Goal: Information Seeking & Learning: Learn about a topic

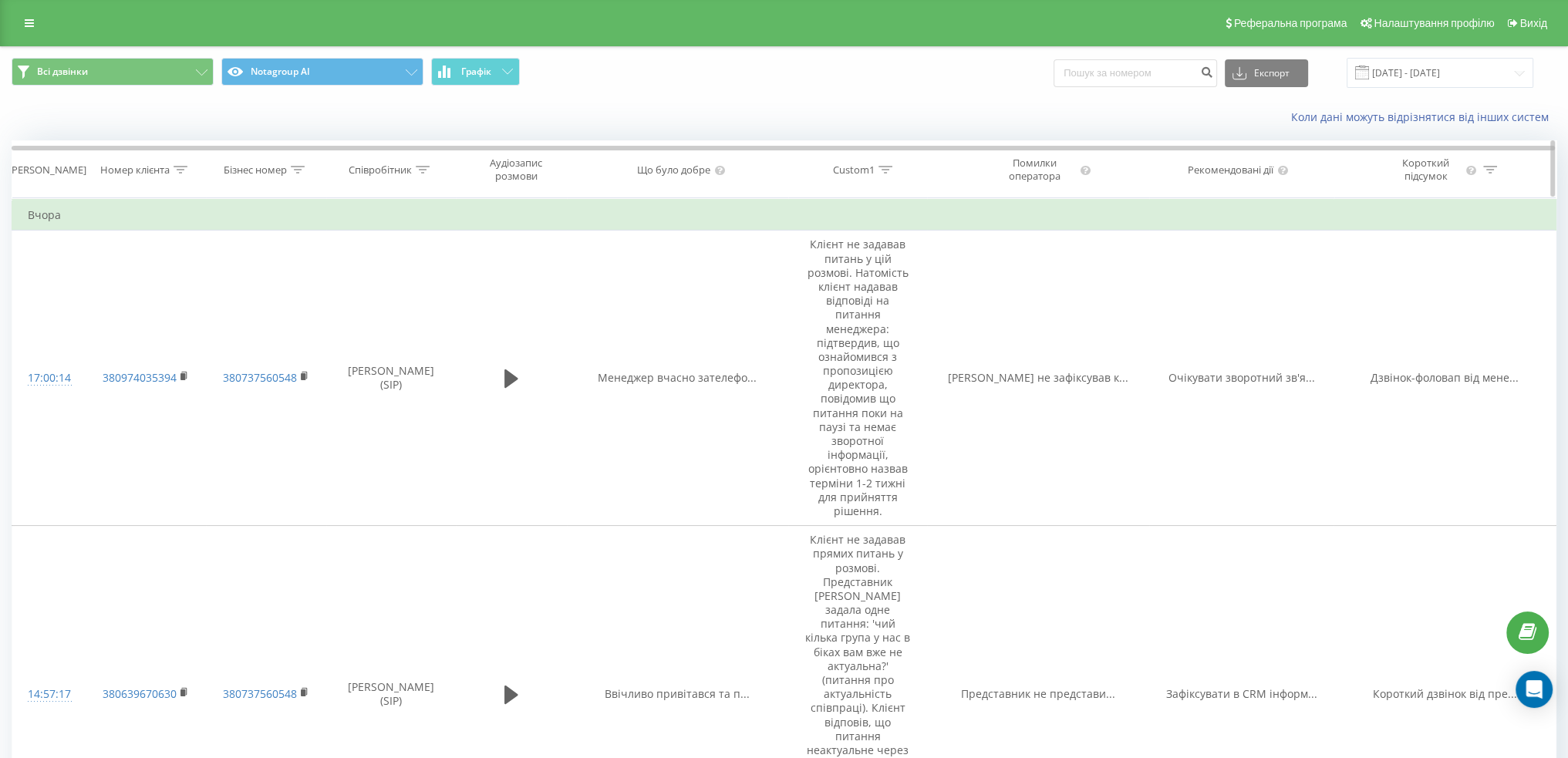
click at [886, 166] on icon at bounding box center [886, 170] width 14 height 8
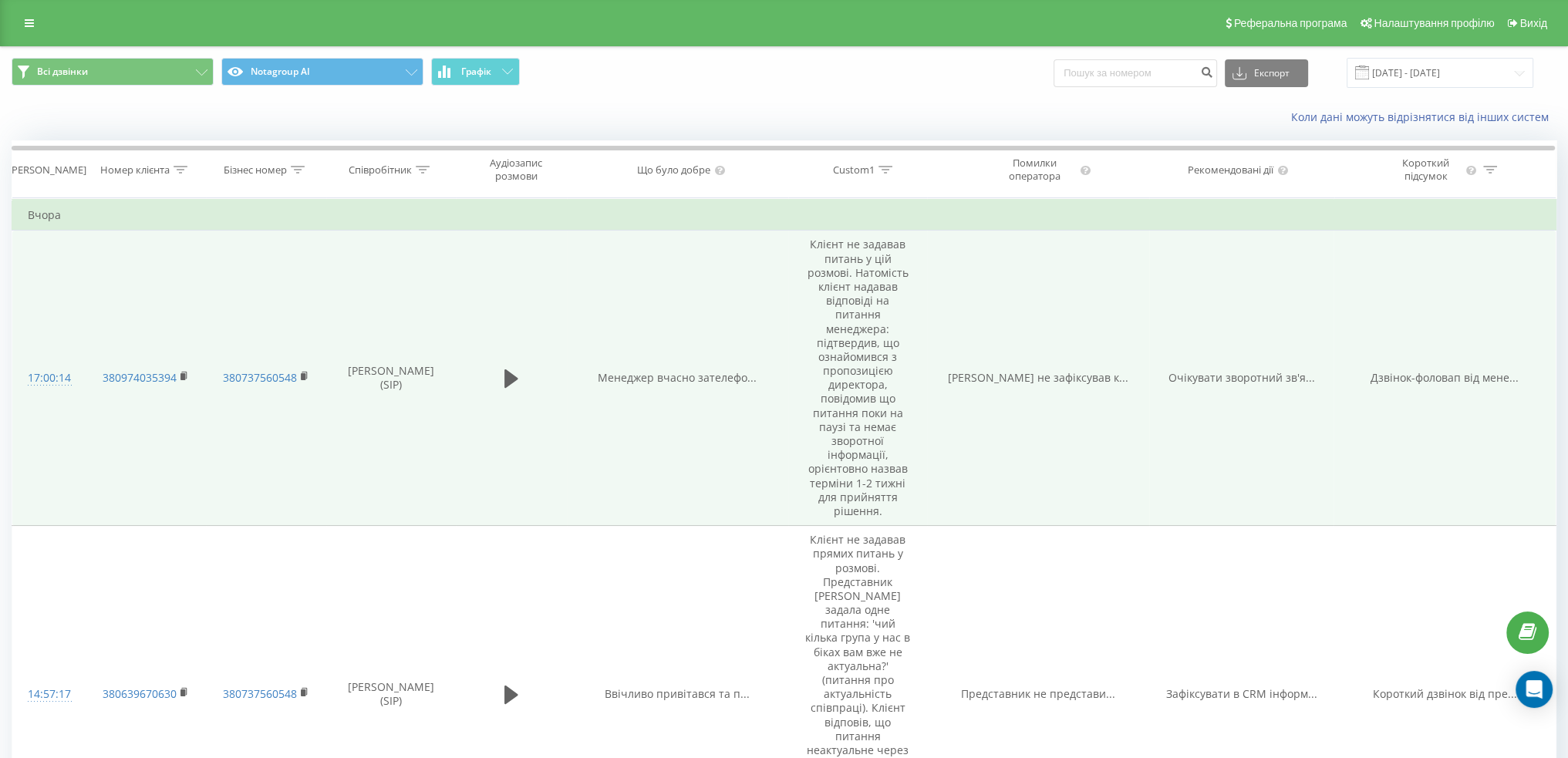
click at [857, 372] on td "Клієнт не задавав питань у цій розмові. Натомість клієнт надавав відповіді на п…" at bounding box center [857, 379] width 139 height 296
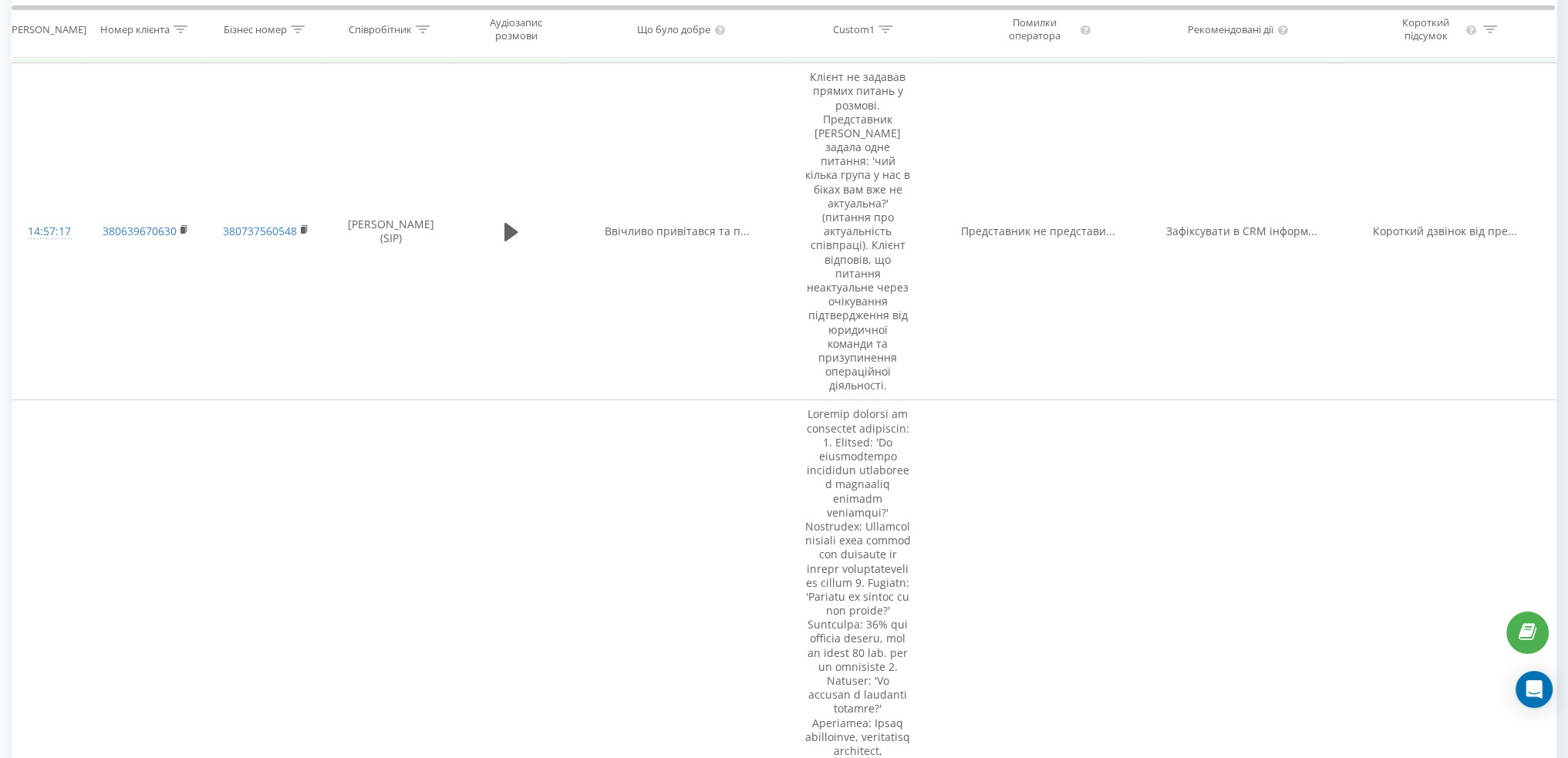
scroll to position [849, 0]
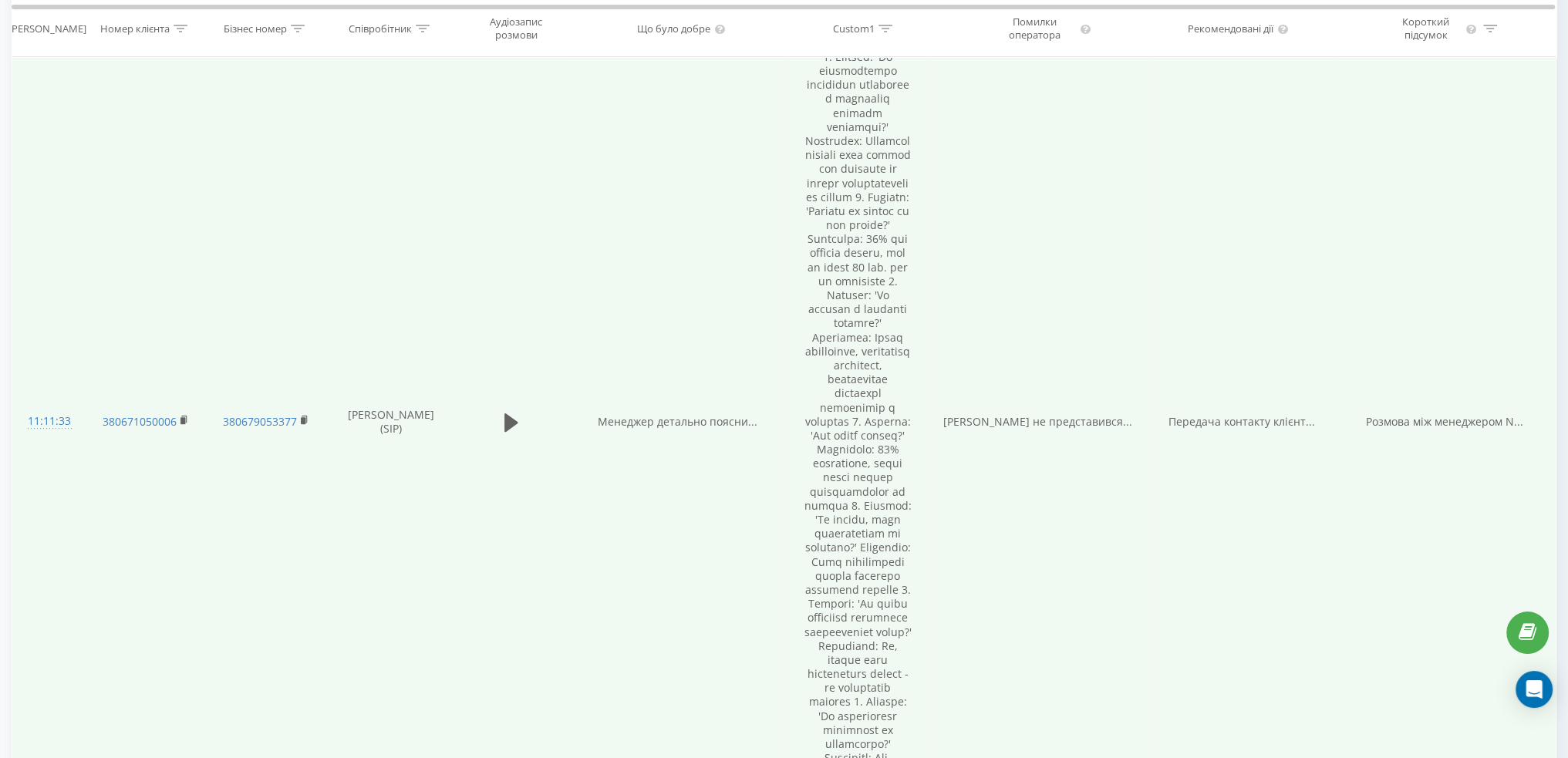
click at [491, 416] on td at bounding box center [510, 422] width 111 height 814
click at [509, 414] on icon at bounding box center [511, 423] width 14 height 18
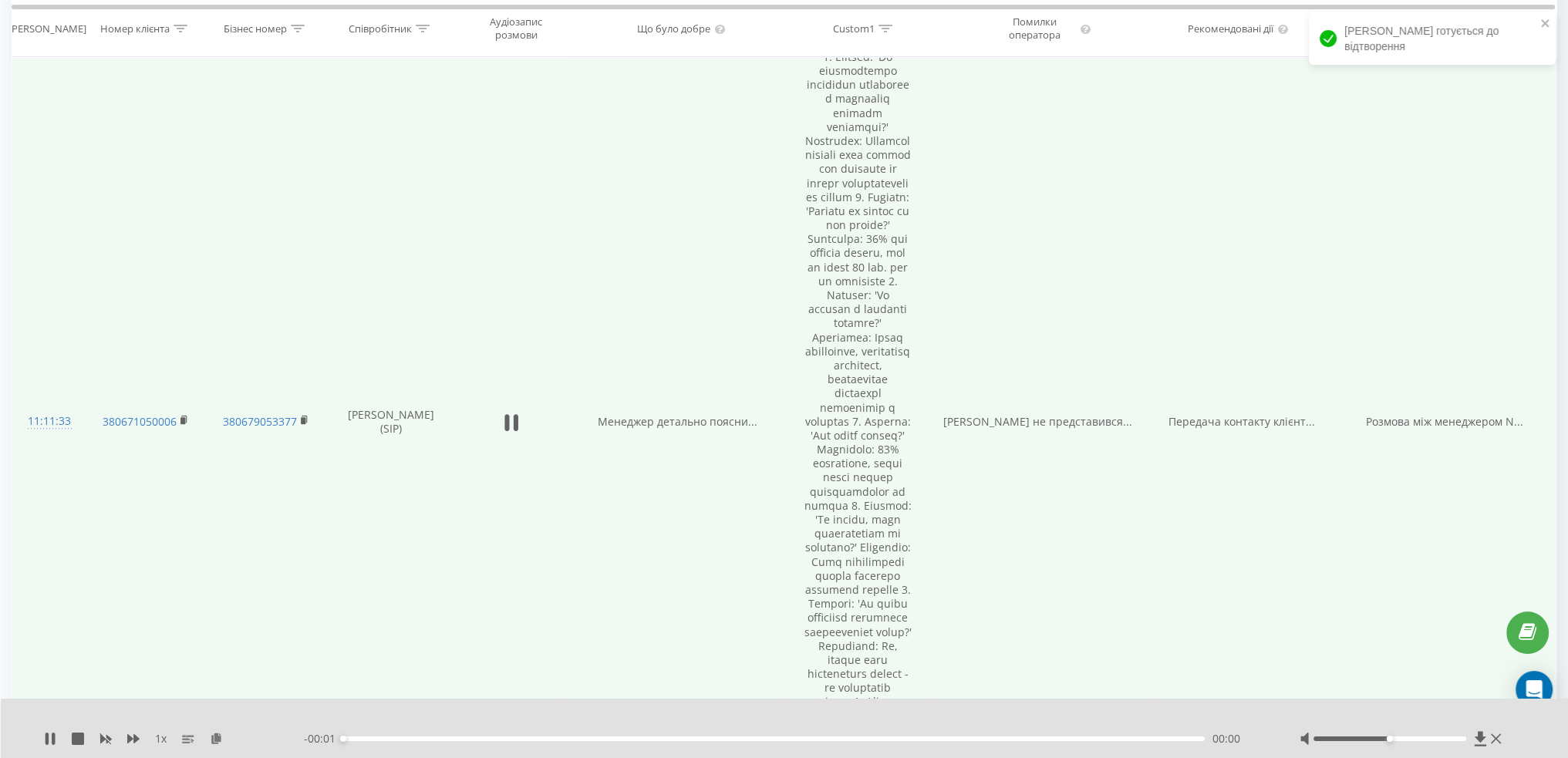
click at [372, 734] on div "- 00:01 00:00 00:00" at bounding box center [782, 739] width 957 height 15
click at [383, 740] on div "00:00" at bounding box center [773, 739] width 861 height 5
drag, startPoint x: 1391, startPoint y: 740, endPoint x: 1417, endPoint y: 741, distance: 26.0
click at [1417, 741] on div "Accessibility label" at bounding box center [1420, 739] width 6 height 6
click at [500, 738] on div "00:00" at bounding box center [773, 739] width 861 height 5
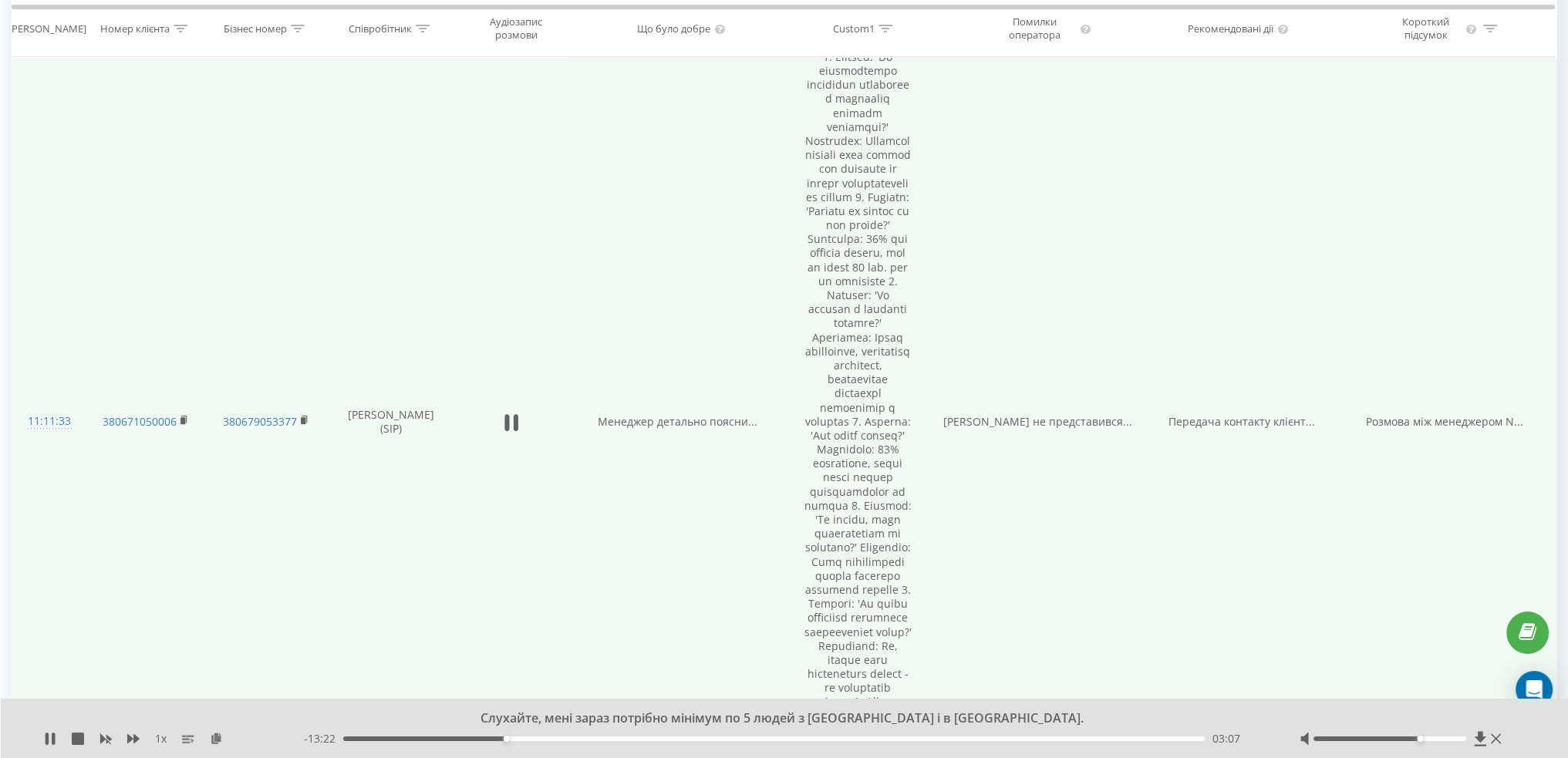
click at [721, 737] on div "03:07" at bounding box center [773, 739] width 861 height 5
click at [53, 740] on icon at bounding box center [52, 739] width 3 height 13
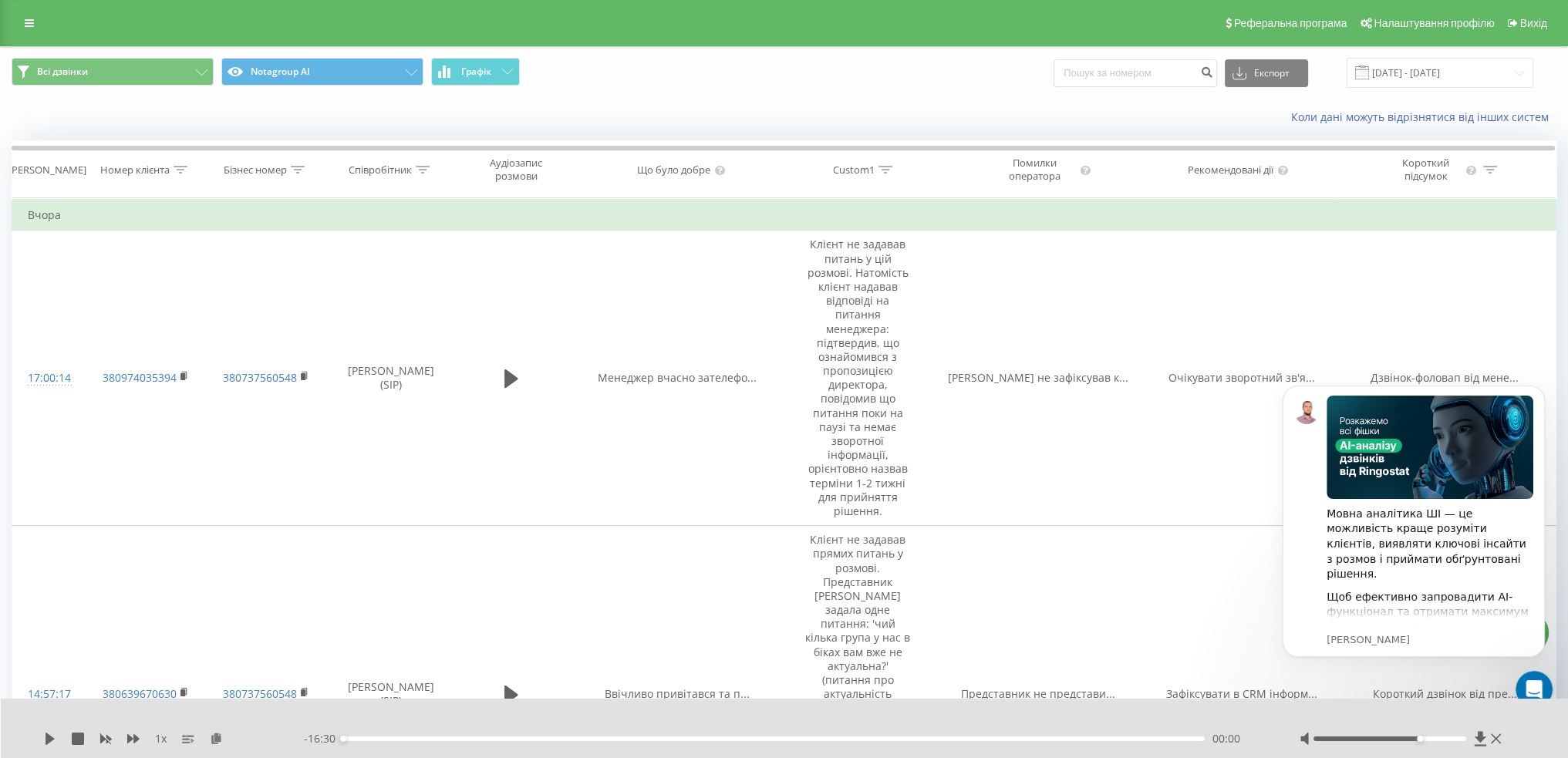
scroll to position [0, 0]
click at [36, 27] on link at bounding box center [29, 23] width 28 height 21
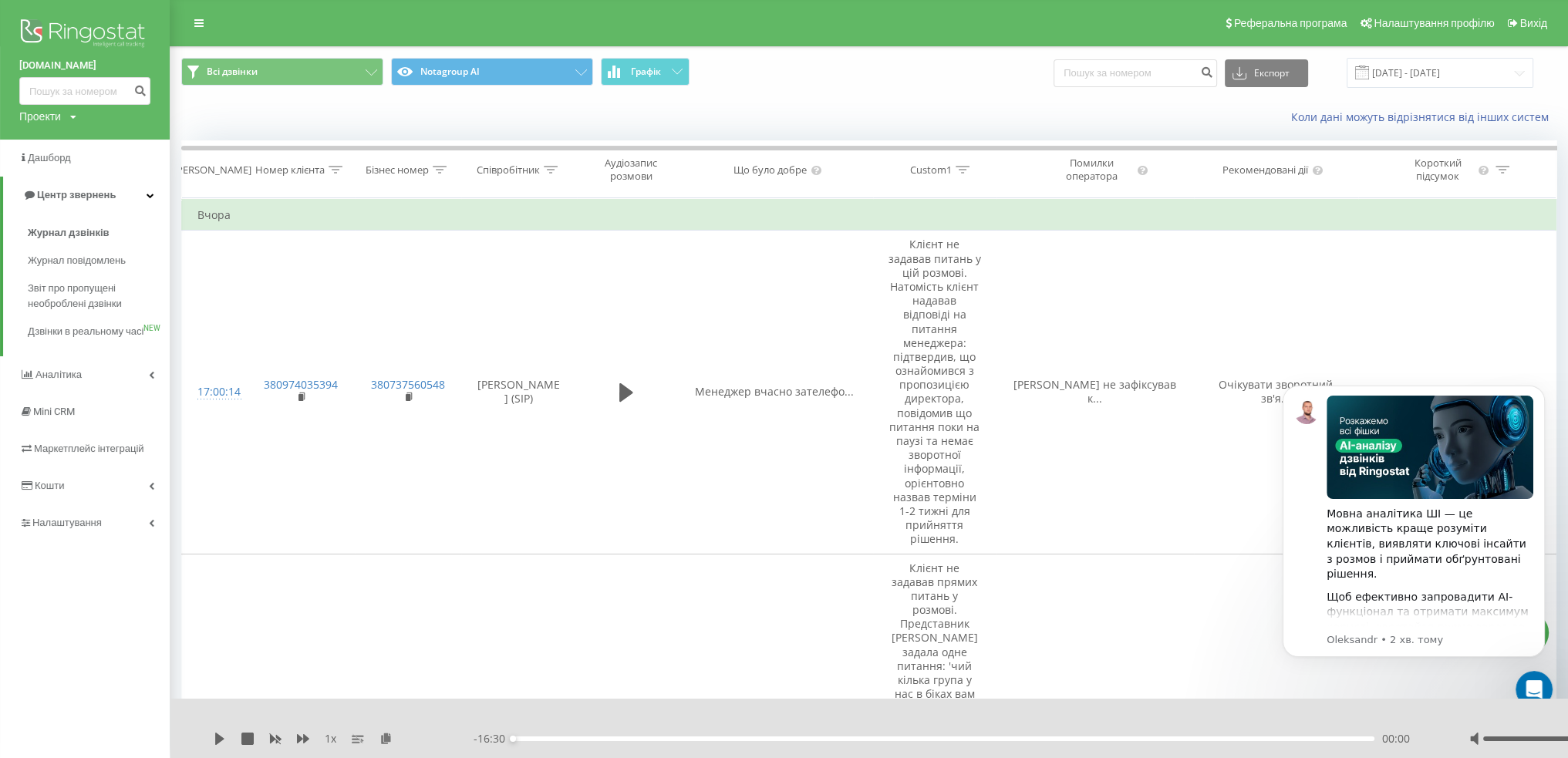
click at [63, 27] on img at bounding box center [85, 35] width 131 height 39
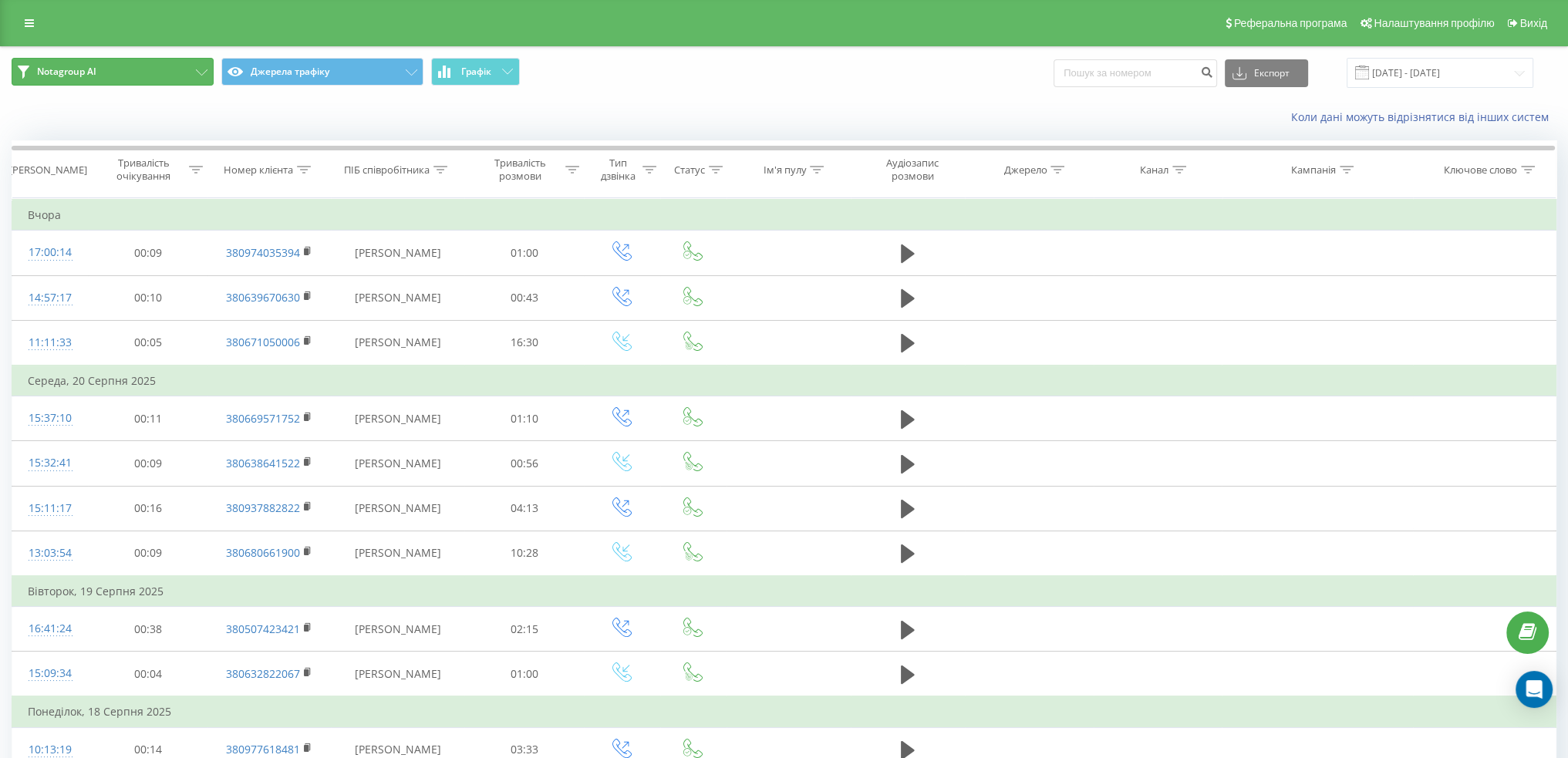
click at [200, 77] on button "Notagroup AI" at bounding box center [112, 72] width 202 height 28
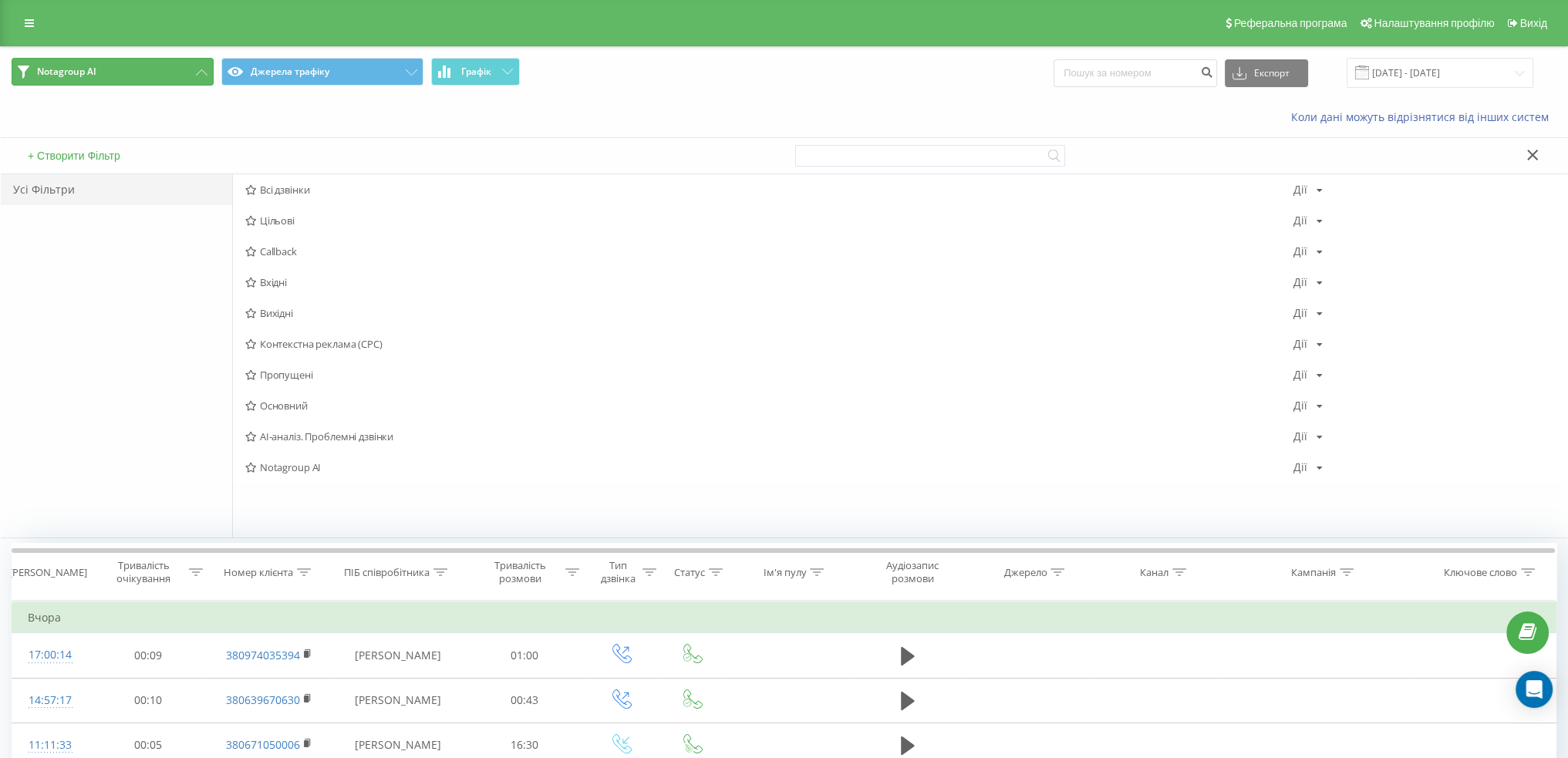
click at [200, 77] on button "Notagroup AI" at bounding box center [112, 72] width 202 height 28
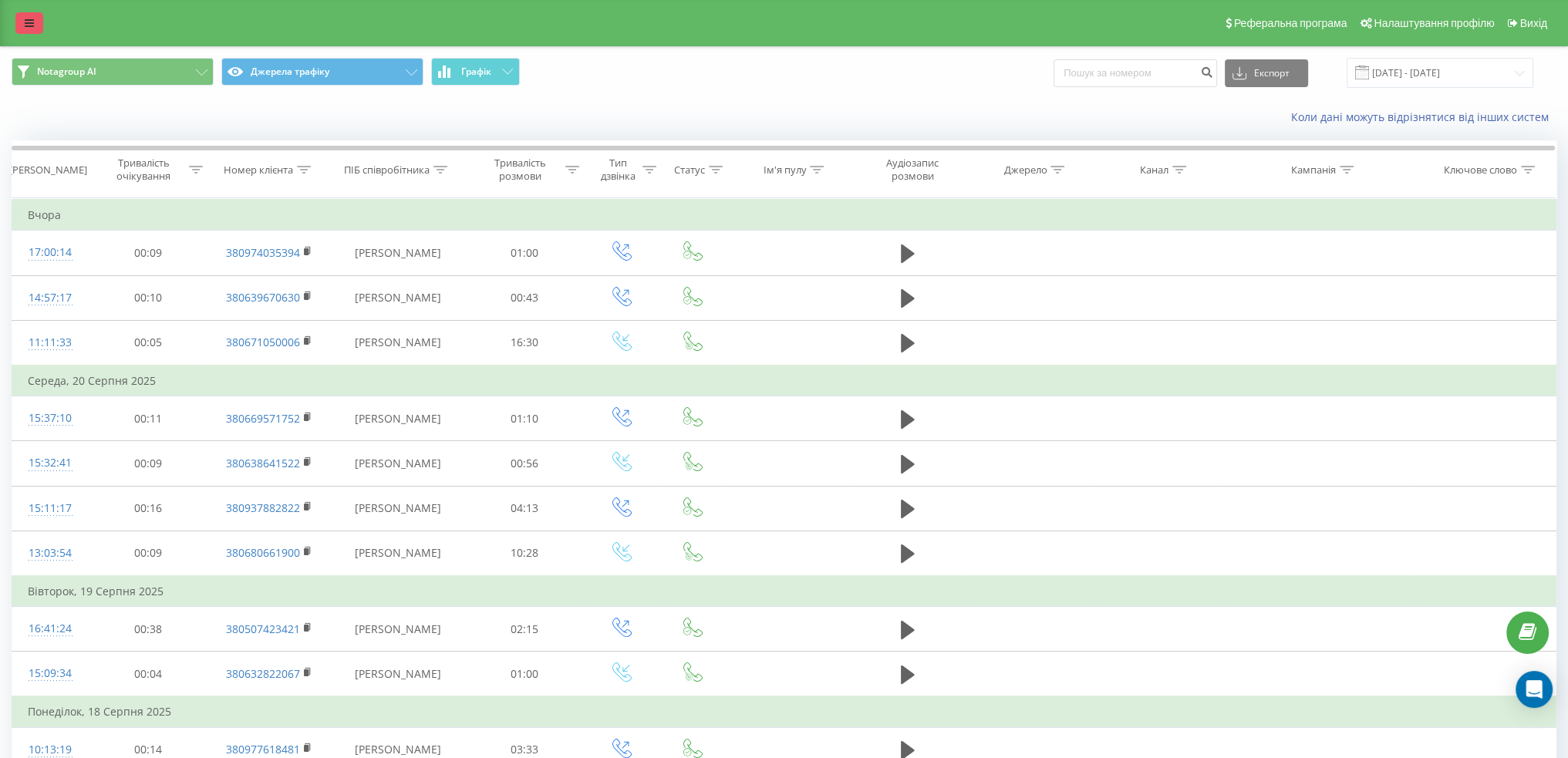
click at [31, 24] on icon at bounding box center [30, 22] width 10 height 11
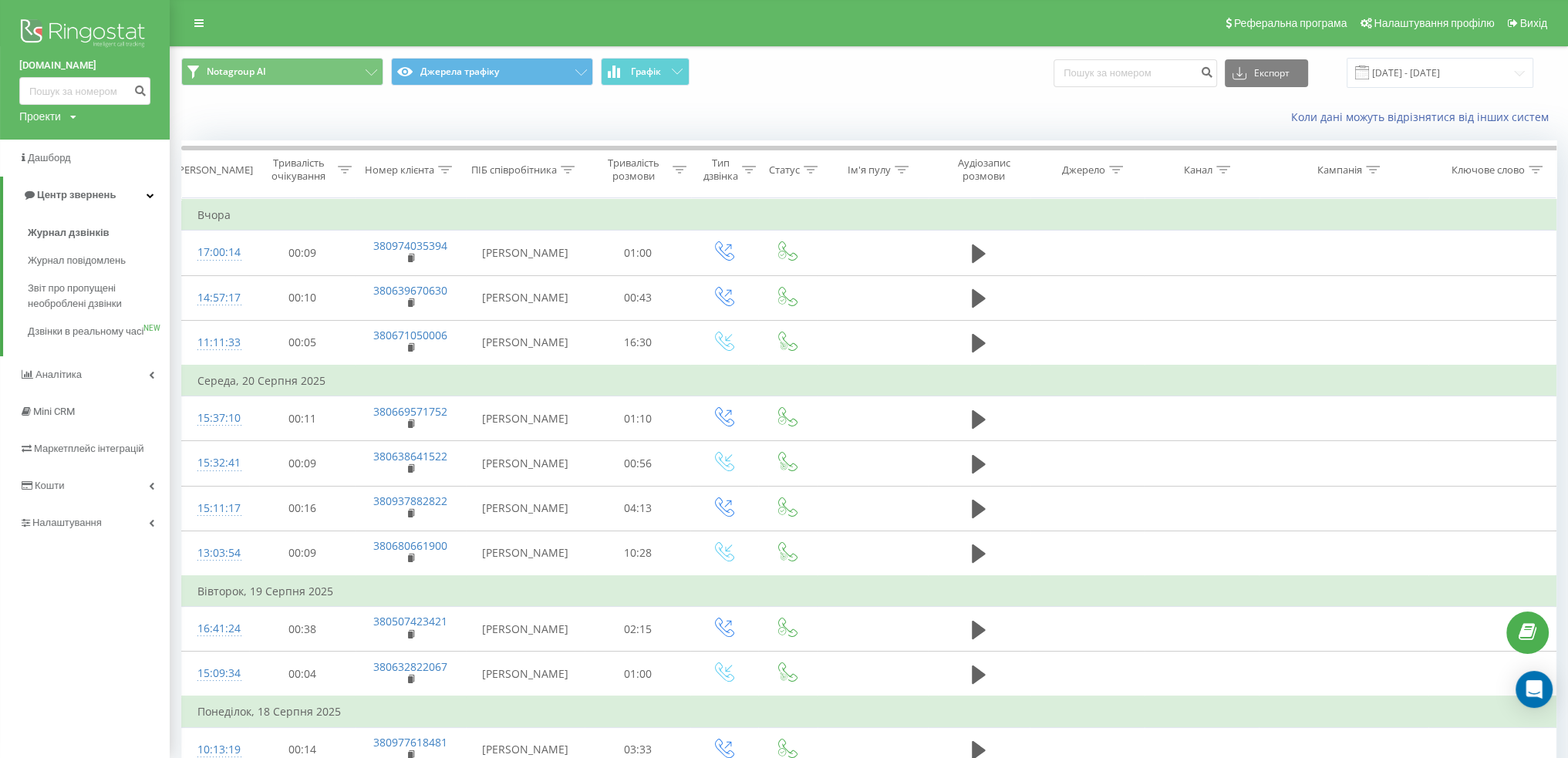
click at [82, 230] on span "Журнал дзвінків" at bounding box center [69, 233] width 82 height 15
click at [101, 231] on span "Журнал дзвінків" at bounding box center [69, 233] width 82 height 15
click at [261, 194] on th "Тривалість очікування" at bounding box center [303, 169] width 106 height 57
click at [212, 105] on div "Коли дані можуть відрізнятися вiд інших систем" at bounding box center [868, 117] width 1397 height 37
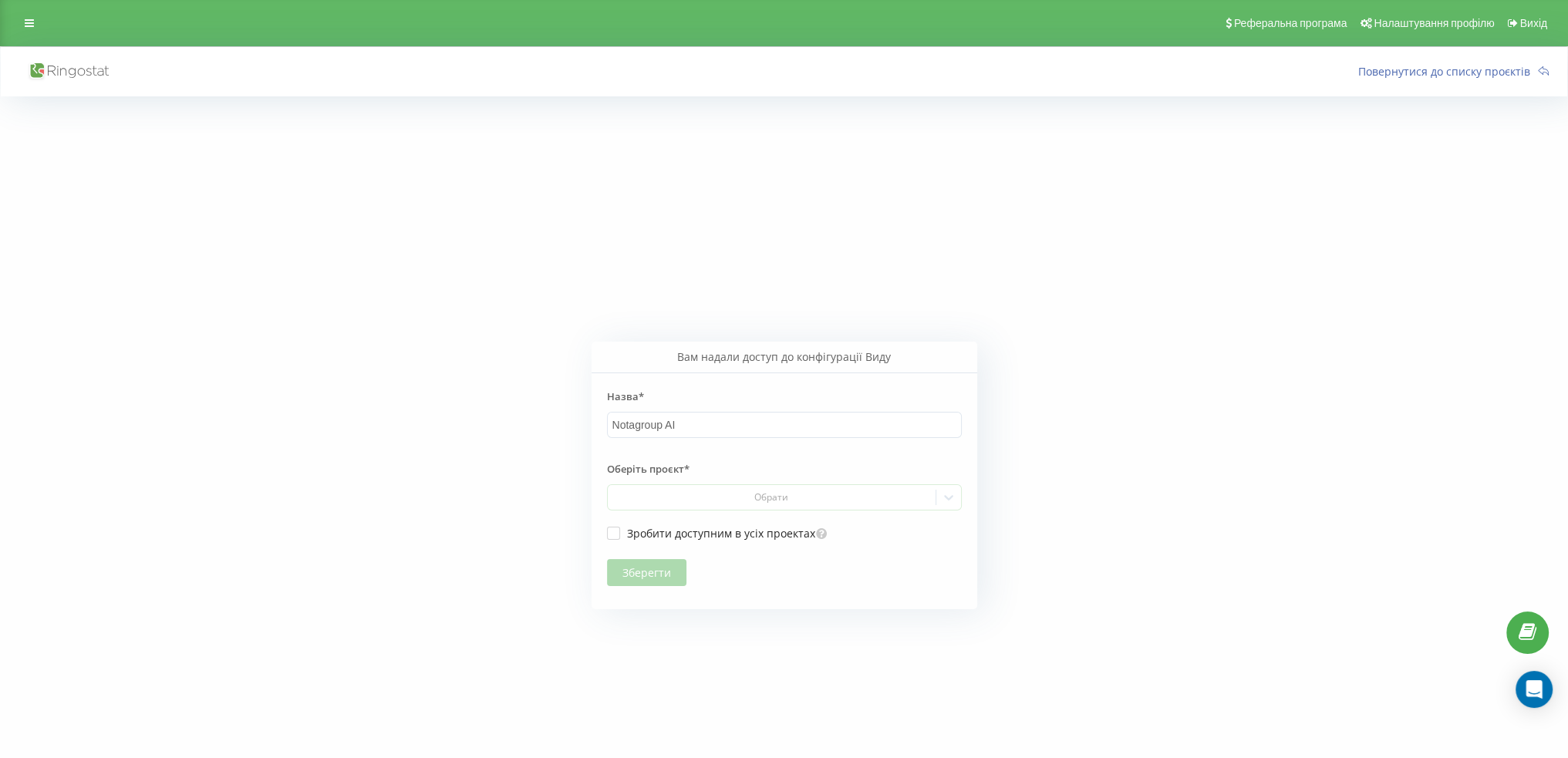
click at [37, 63] on icon at bounding box center [68, 72] width 82 height 20
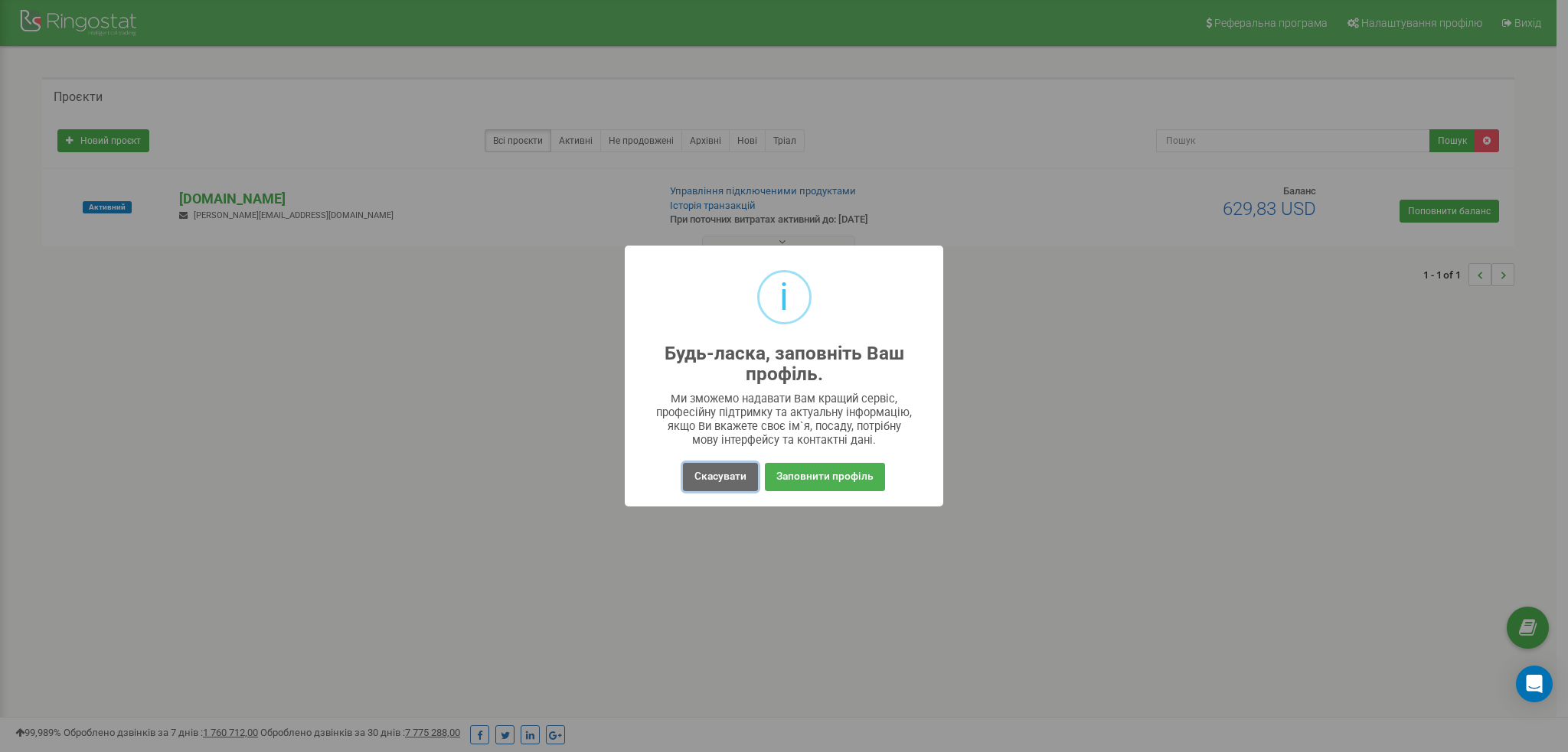
click at [710, 473] on button "Скасувати" at bounding box center [721, 478] width 75 height 29
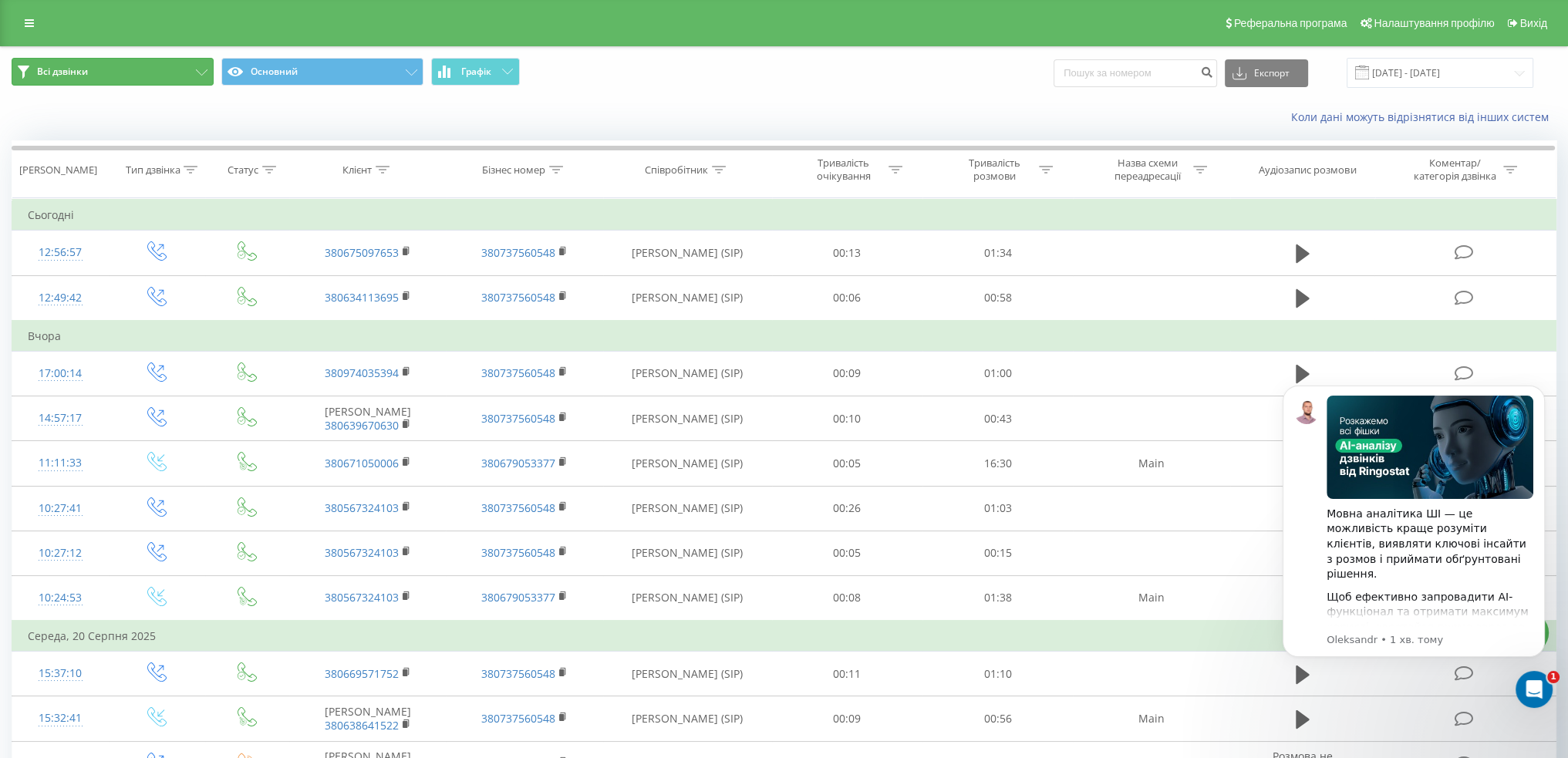
click at [189, 63] on button "Всі дзвінки" at bounding box center [112, 72] width 202 height 28
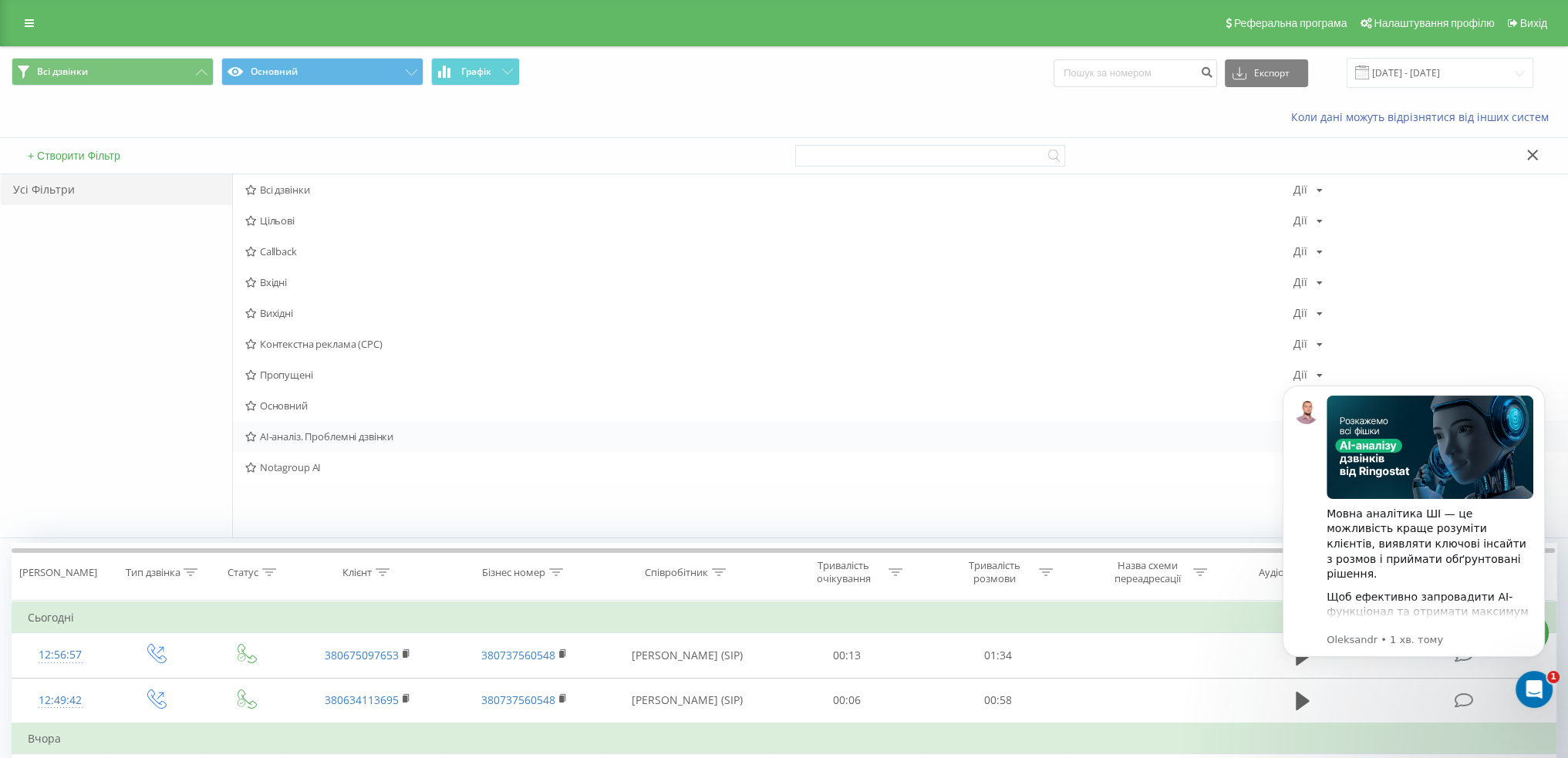
click at [334, 437] on span "AI-аналіз. Проблемні дзвінки" at bounding box center [769, 436] width 1047 height 11
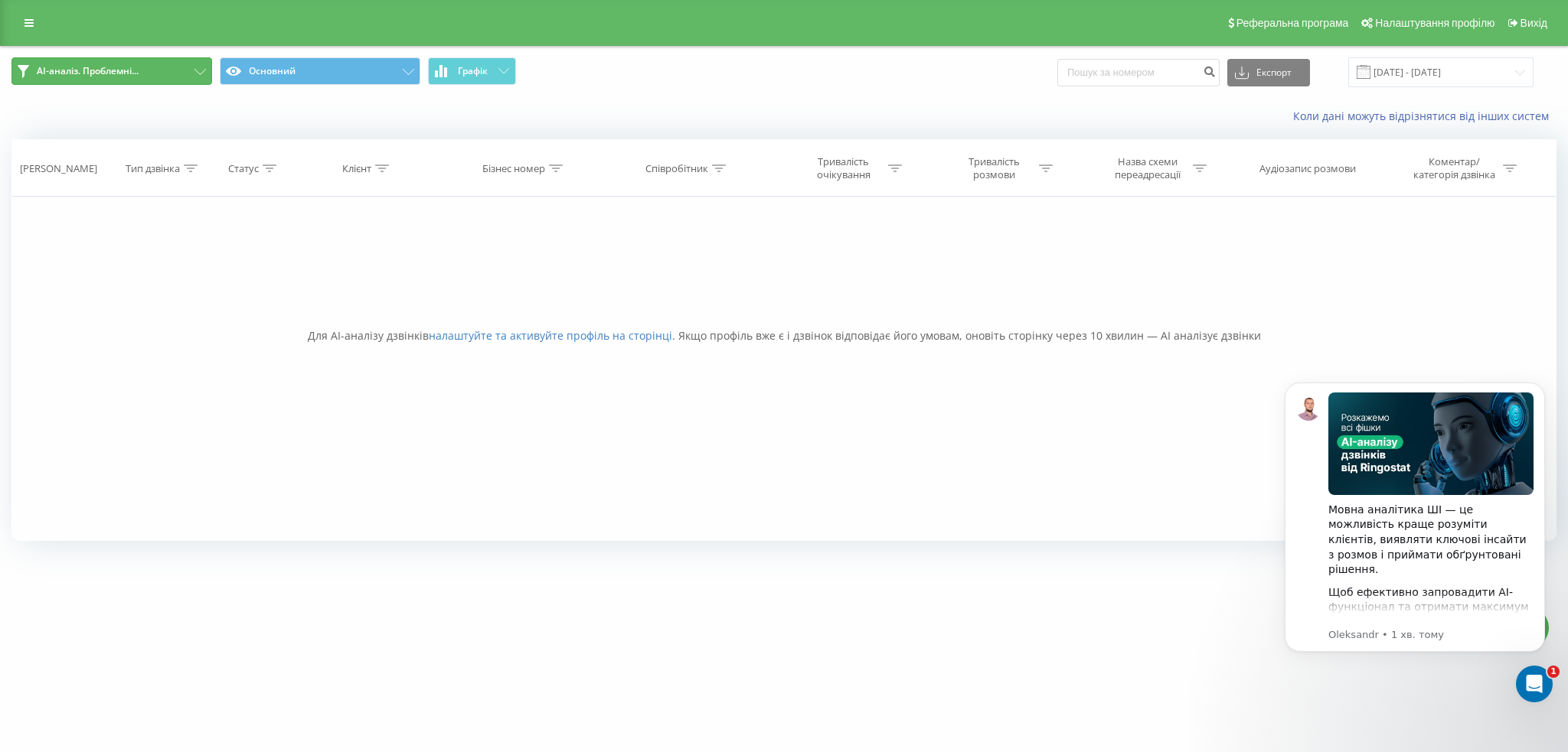
click at [137, 70] on span "AI-аналіз. Проблемні..." at bounding box center [87, 71] width 102 height 12
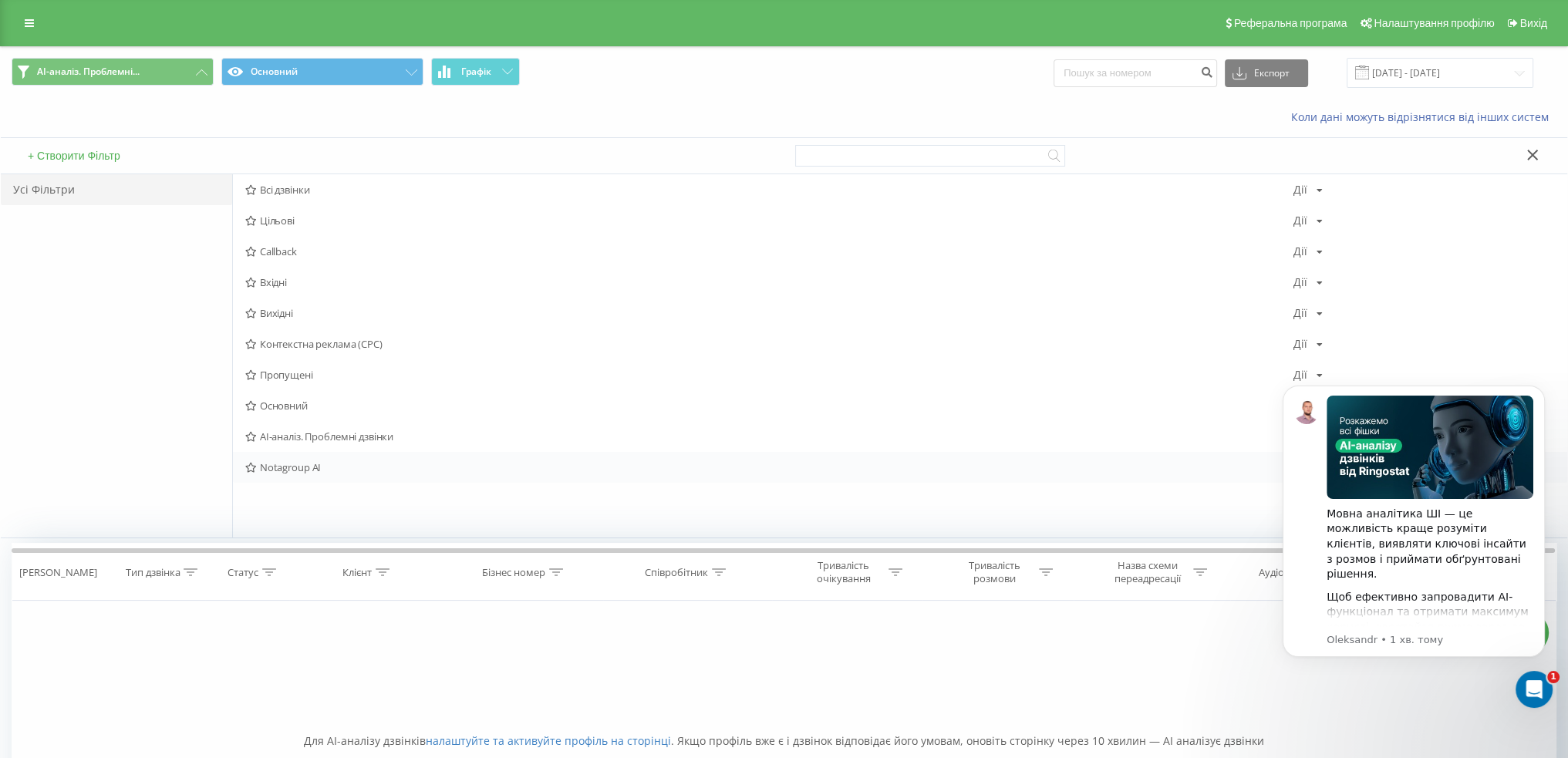
click at [303, 468] on span "Notagroup AI" at bounding box center [769, 467] width 1047 height 11
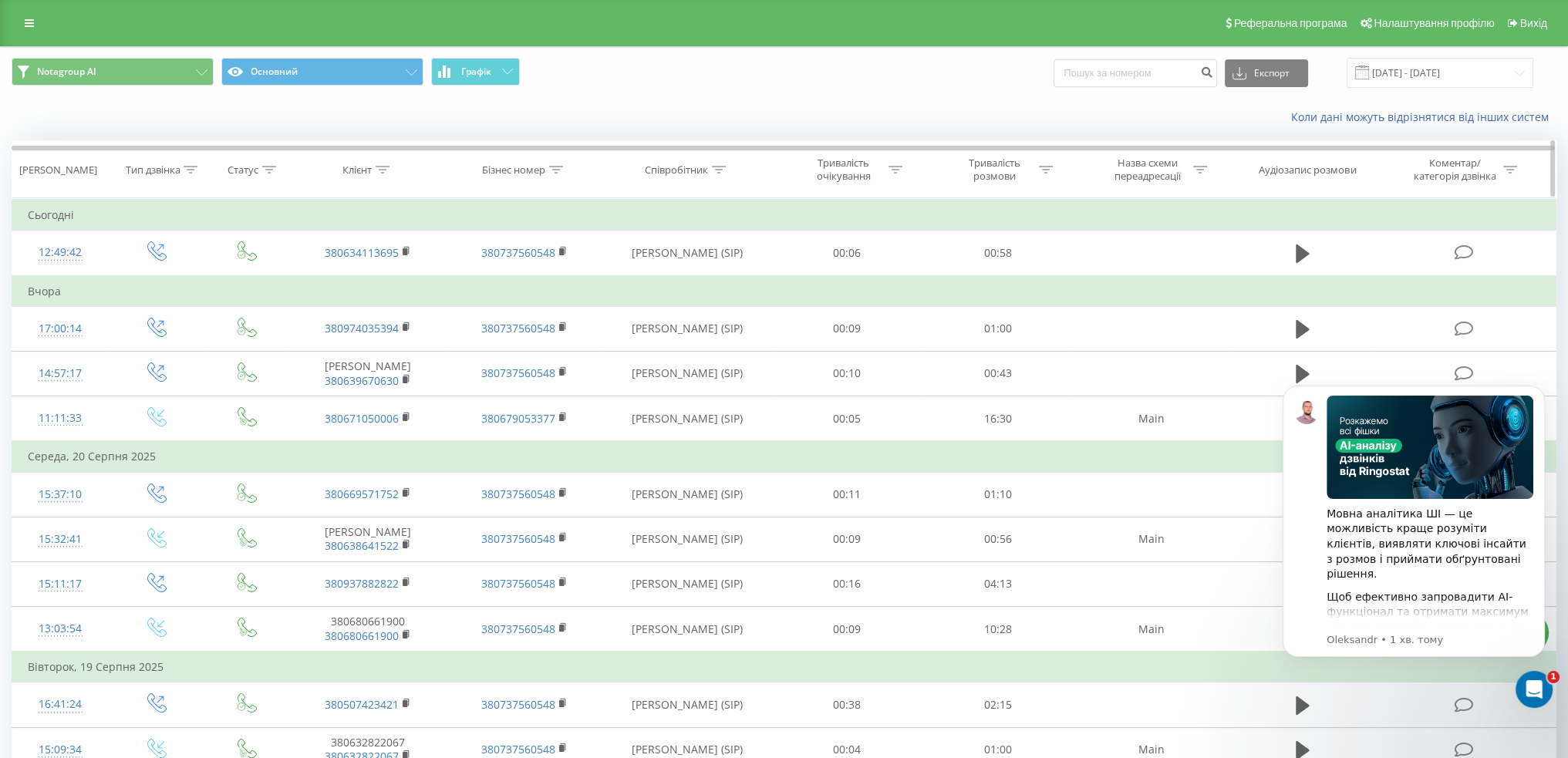
click at [893, 166] on icon at bounding box center [895, 170] width 14 height 8
click at [906, 241] on icon at bounding box center [903, 245] width 15 height 15
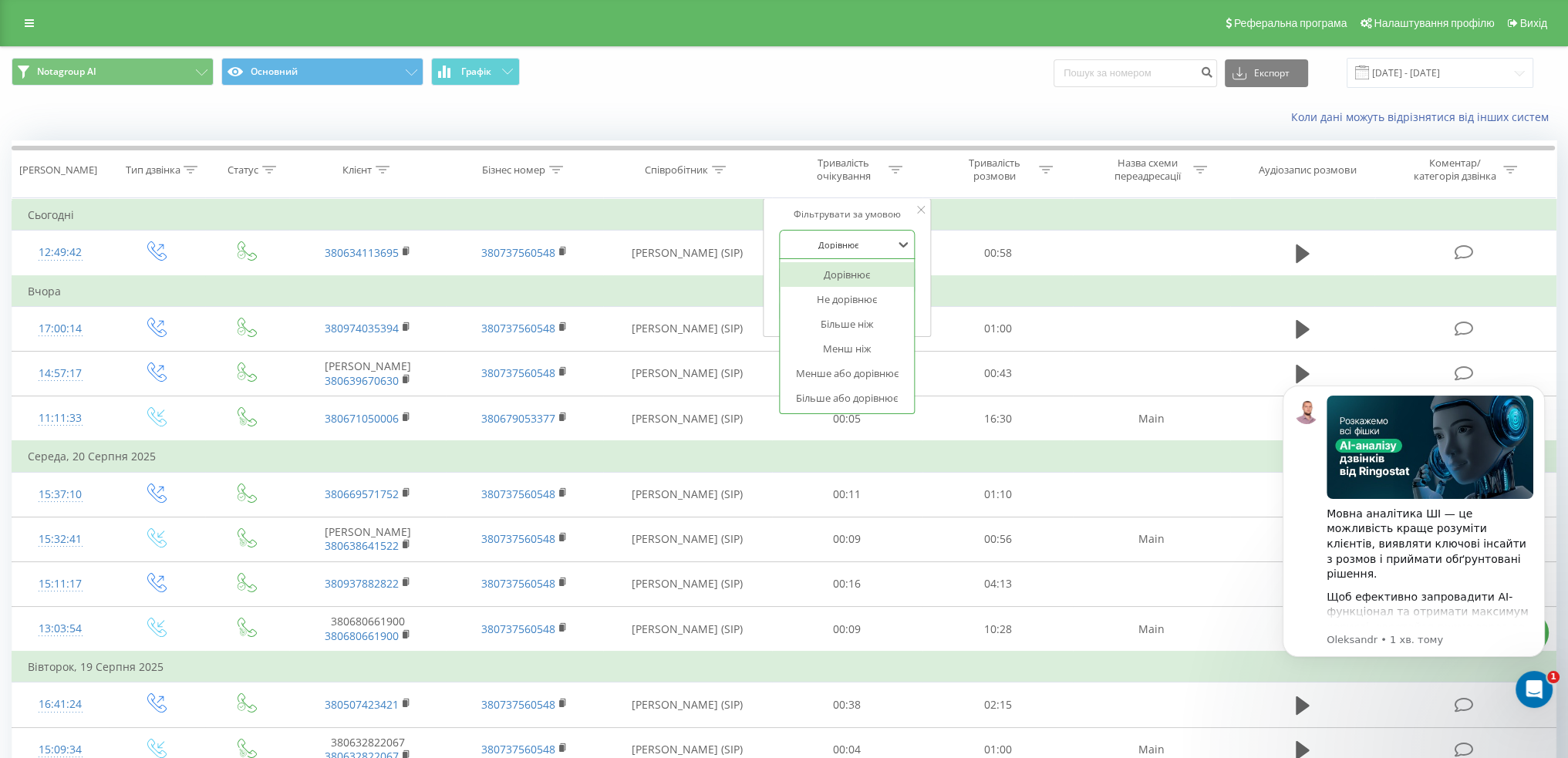
click at [867, 101] on div "Коли дані можуть відрізнятися вiд інших систем" at bounding box center [784, 117] width 1566 height 37
click at [920, 212] on icon at bounding box center [921, 210] width 8 height 8
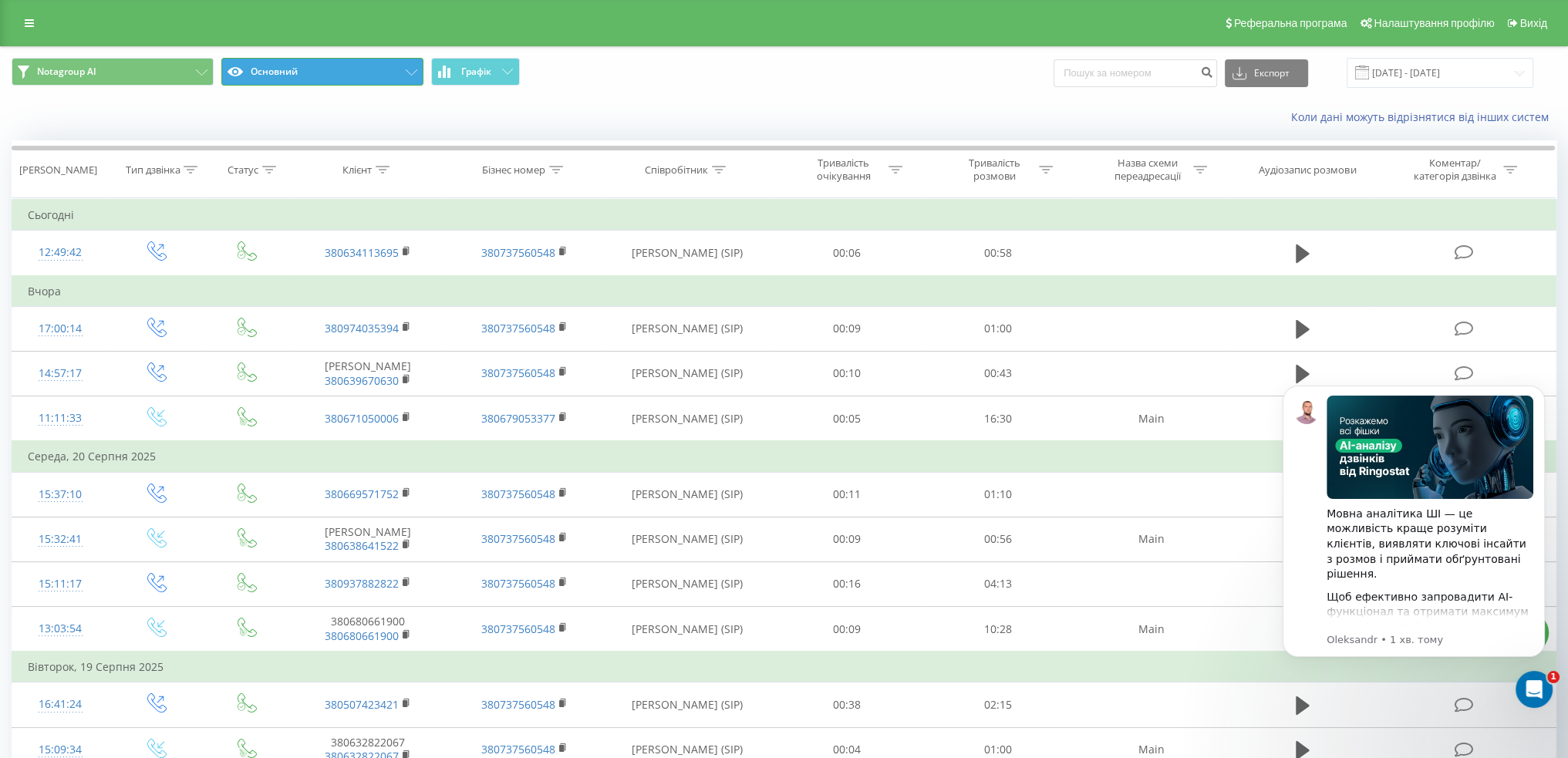
click at [416, 70] on icon at bounding box center [412, 73] width 12 height 6
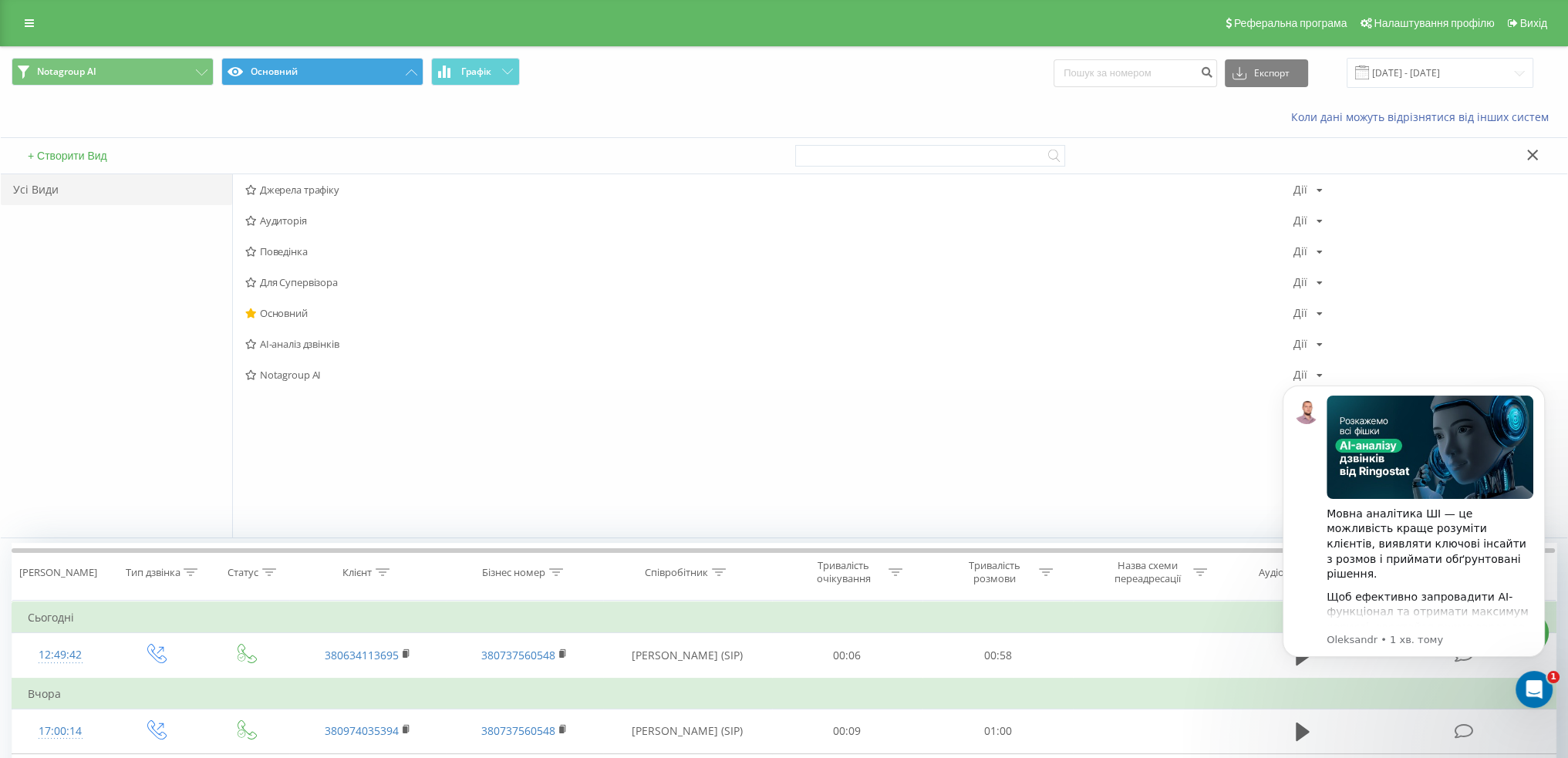
click at [292, 373] on span "Notagroup AI" at bounding box center [769, 374] width 1047 height 11
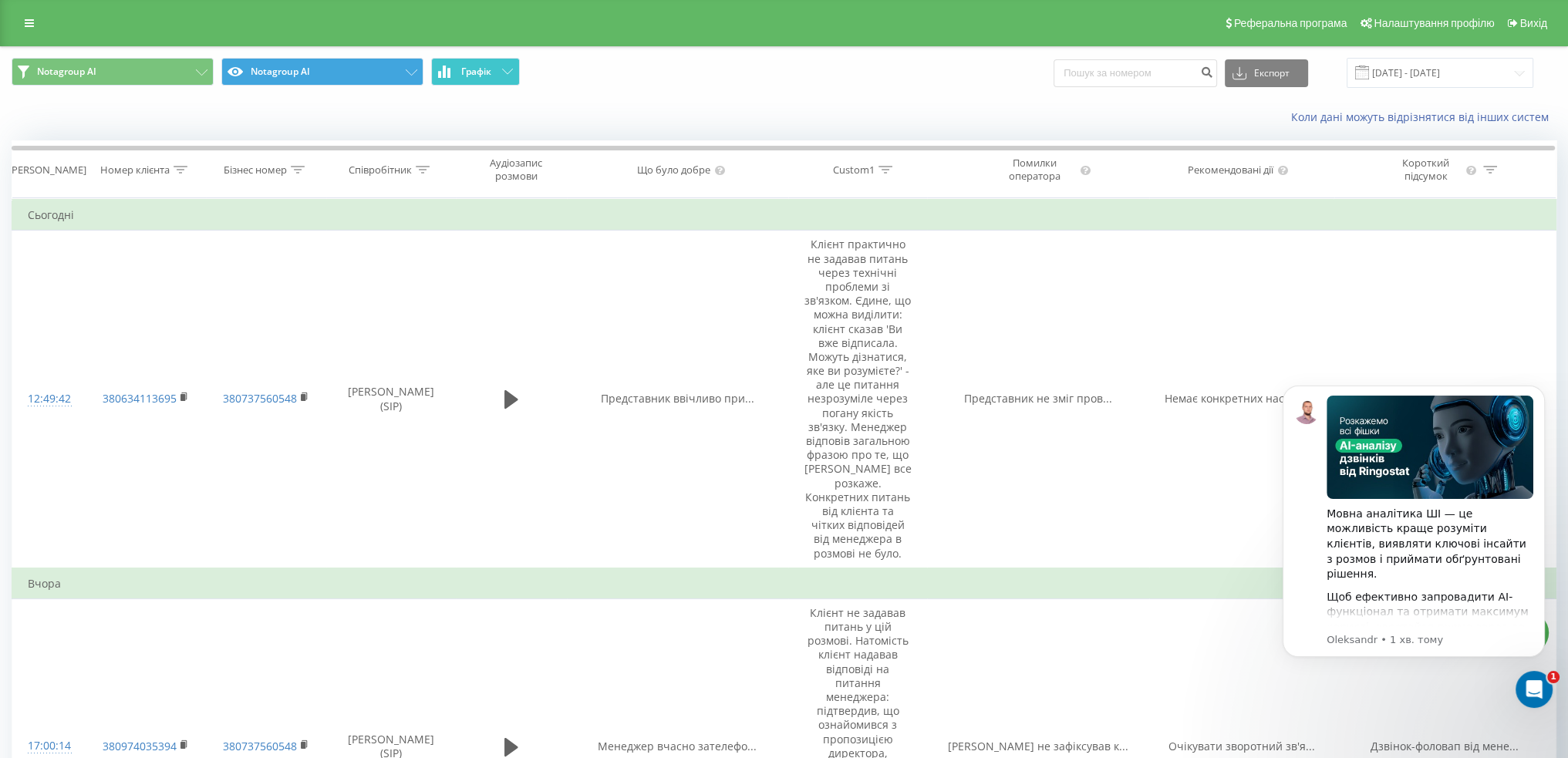
click at [506, 71] on icon at bounding box center [507, 72] width 11 height 6
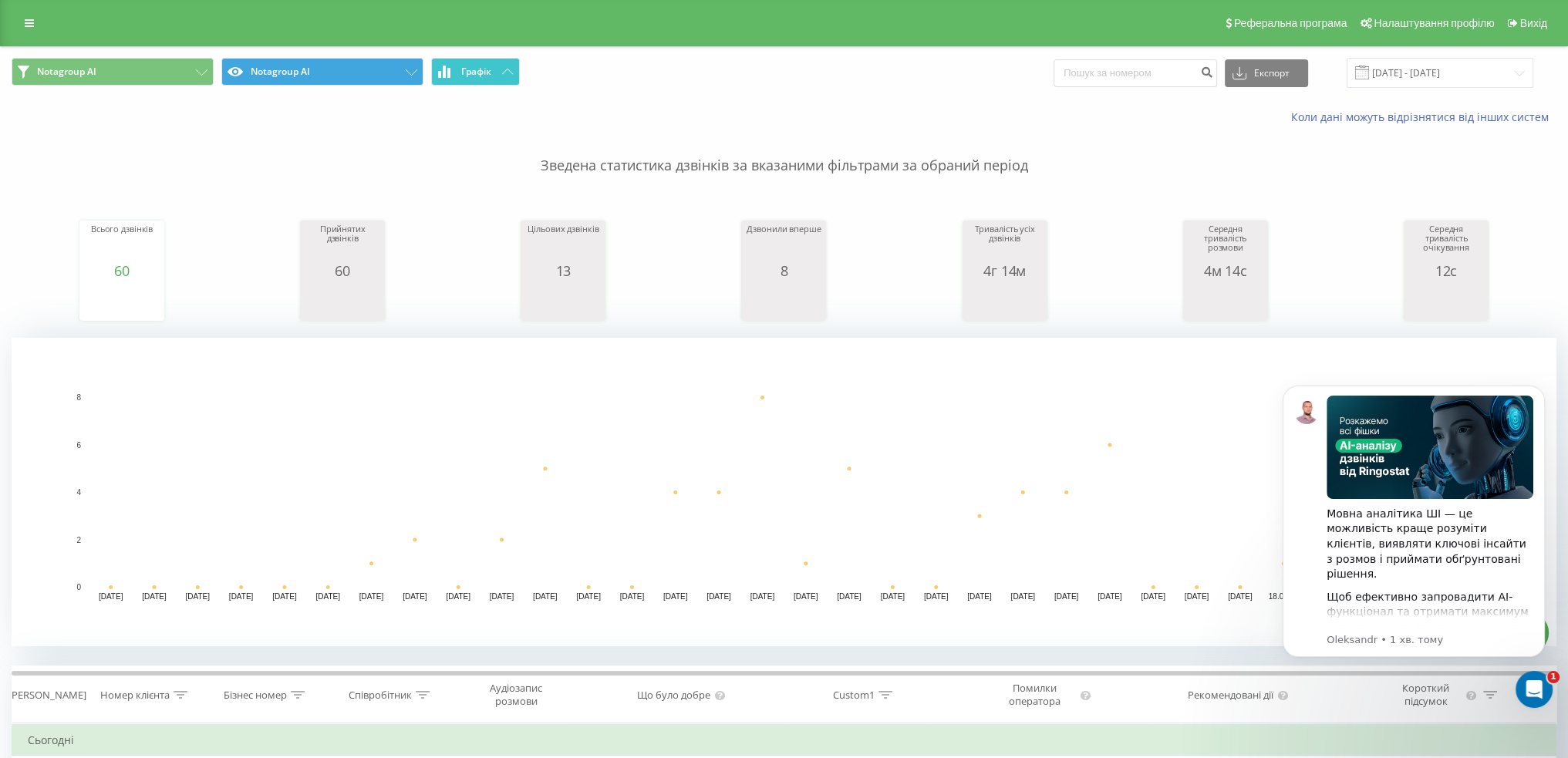
click at [506, 71] on icon at bounding box center [507, 72] width 11 height 6
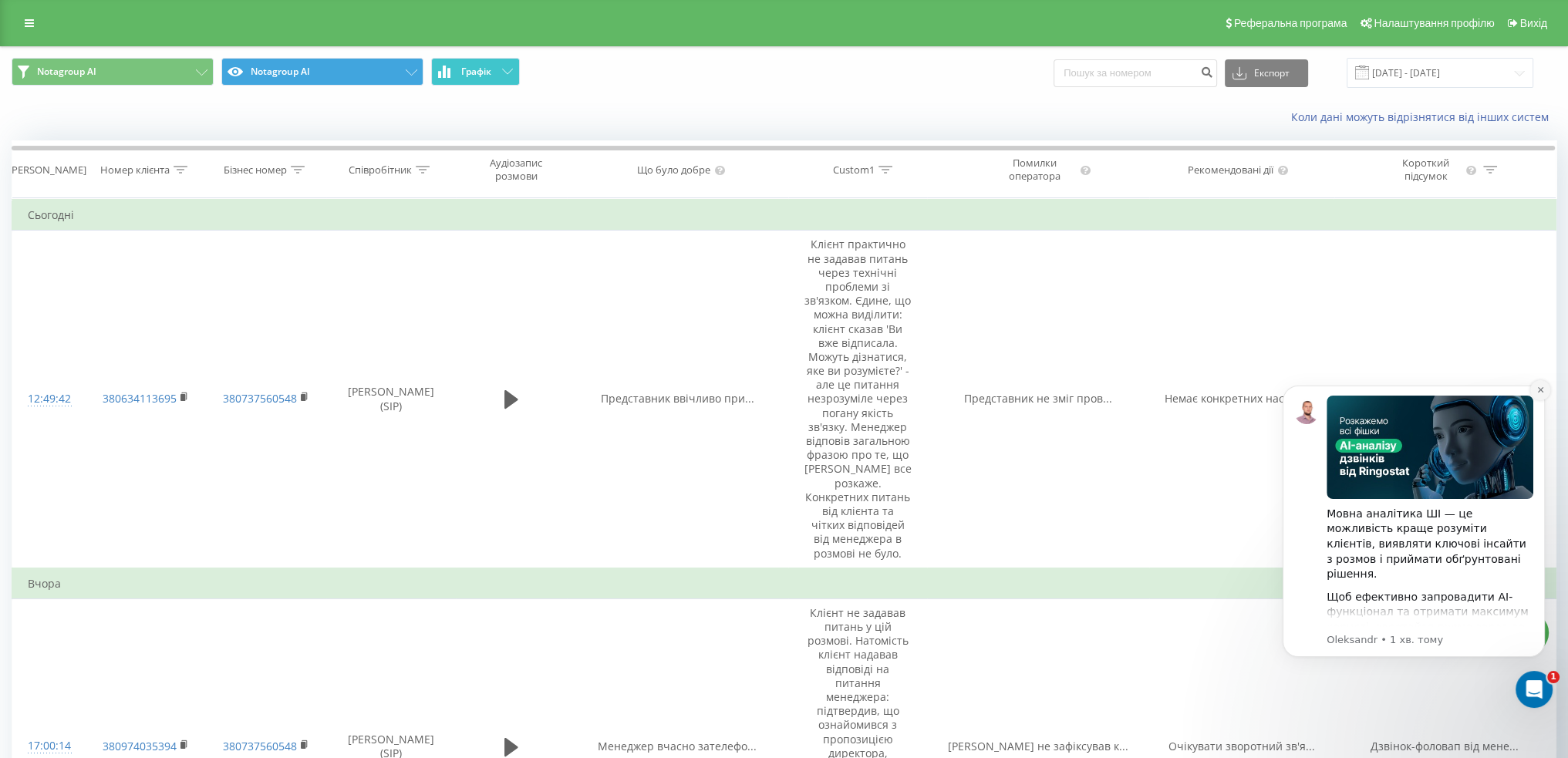
click at [1539, 391] on icon "Dismiss notification" at bounding box center [1540, 390] width 6 height 6
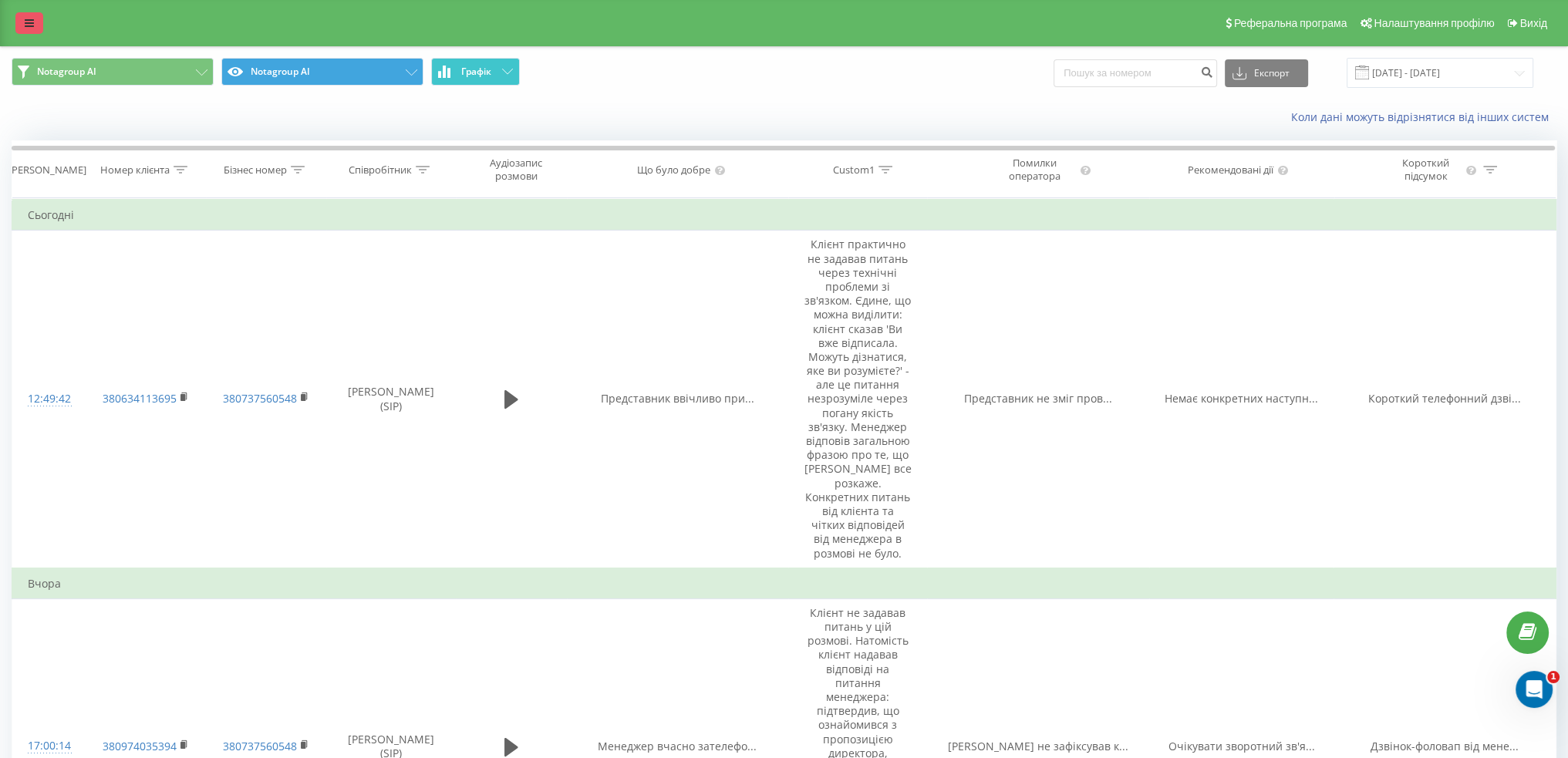
click at [35, 21] on link at bounding box center [29, 23] width 28 height 21
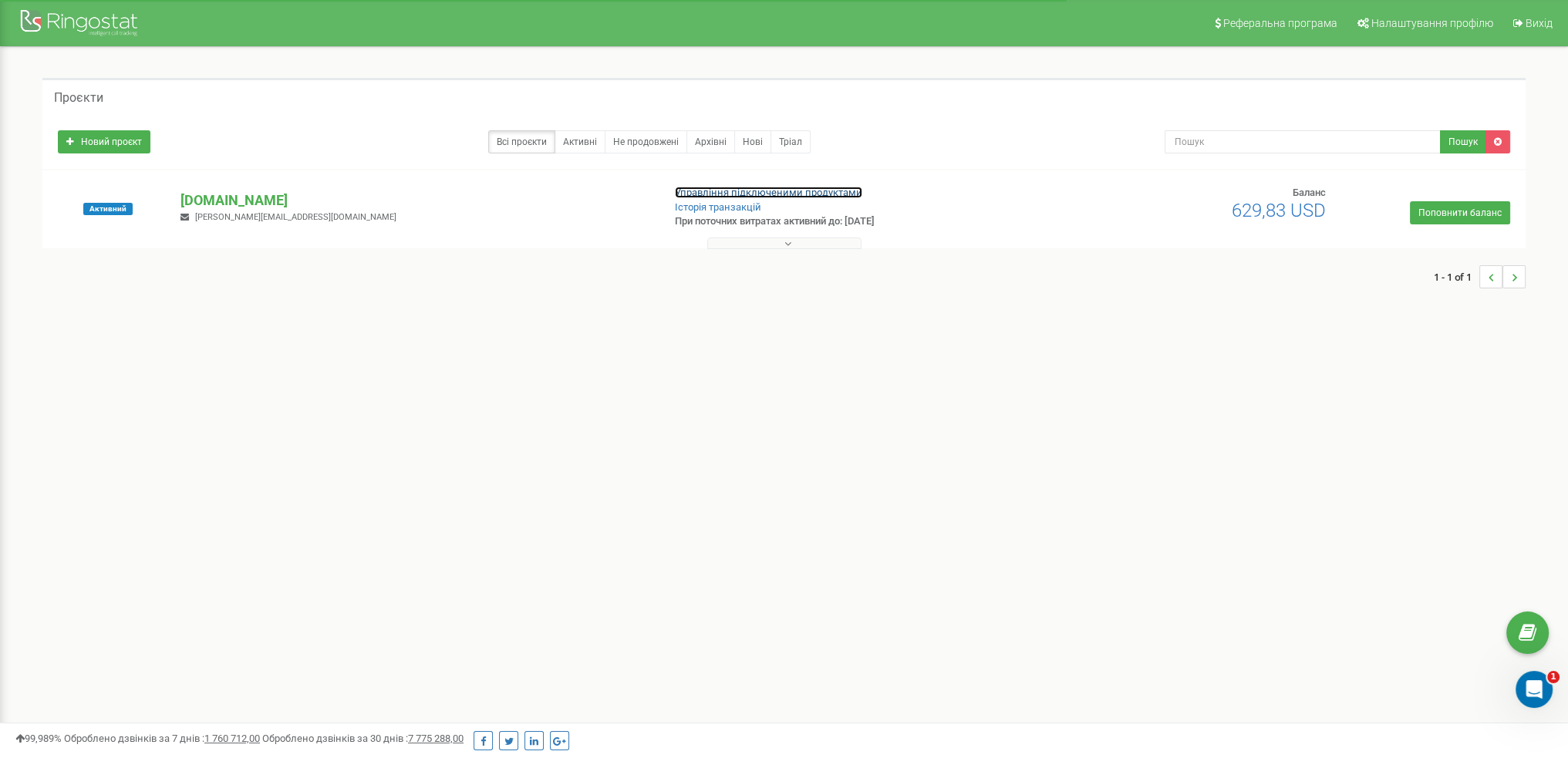
click at [819, 190] on link "Управління підключеними продуктами" at bounding box center [769, 192] width 188 height 12
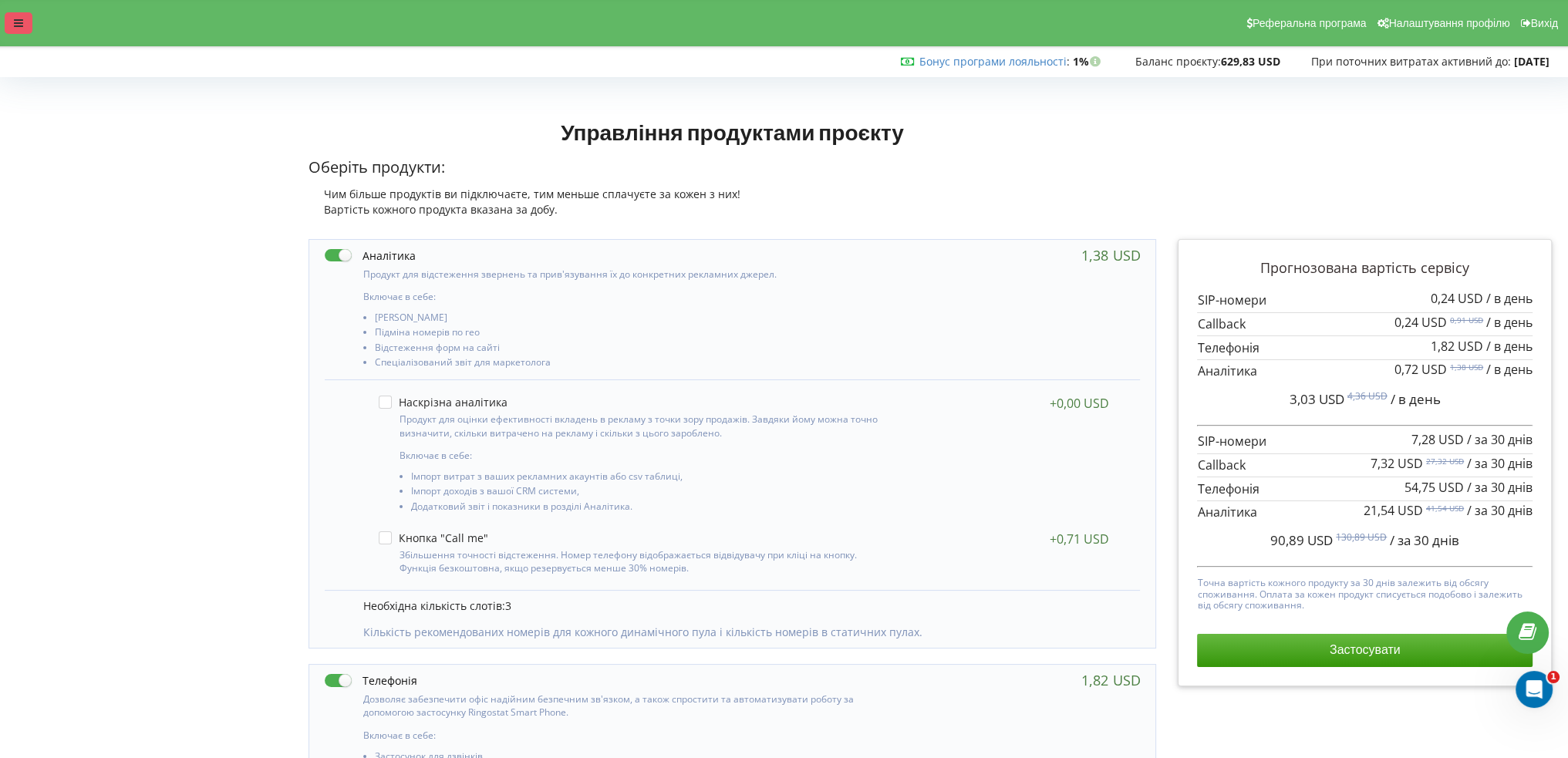
click at [23, 24] on div at bounding box center [18, 23] width 28 height 21
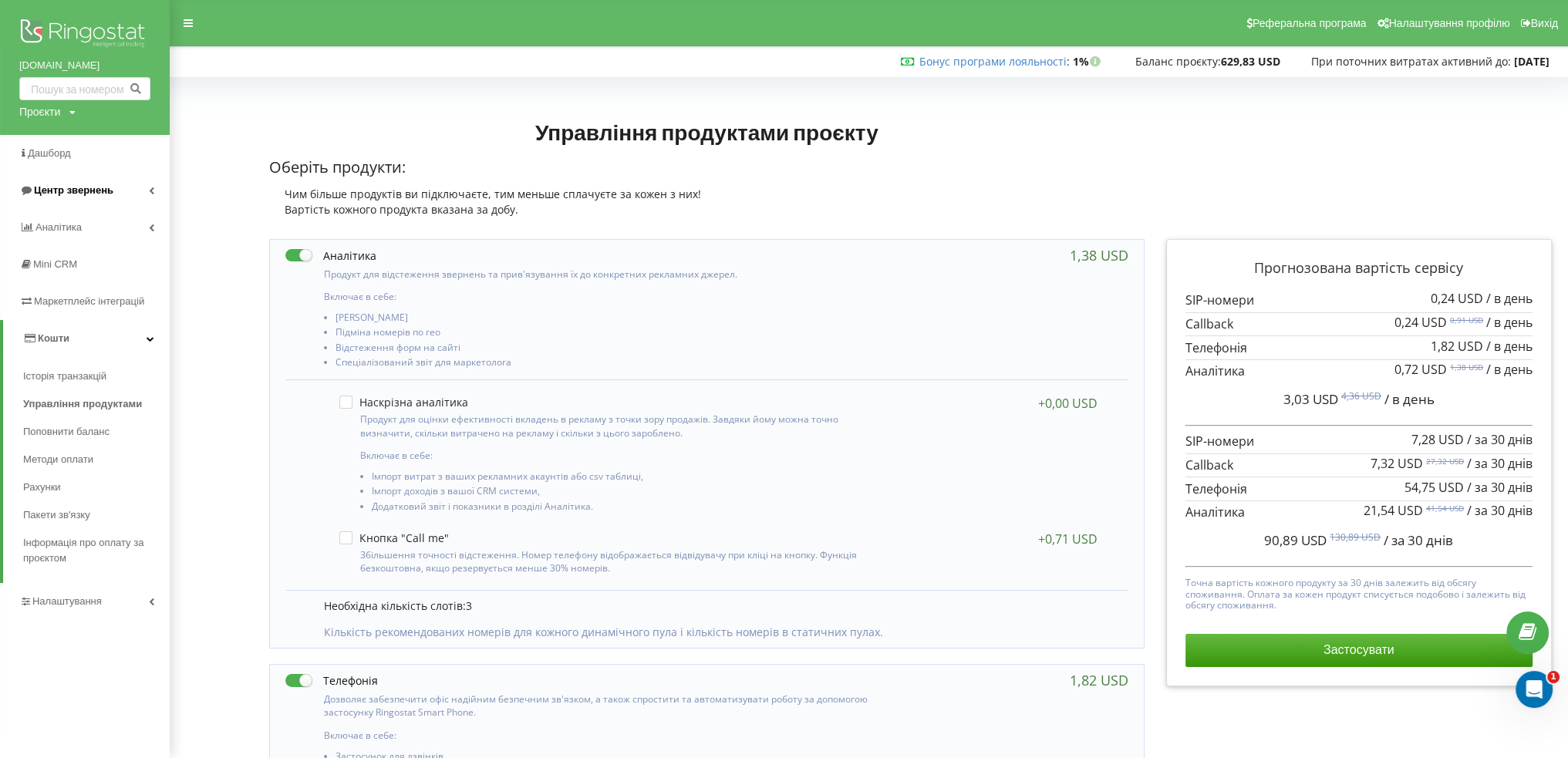
click at [119, 190] on link "Центр звернень" at bounding box center [85, 190] width 170 height 37
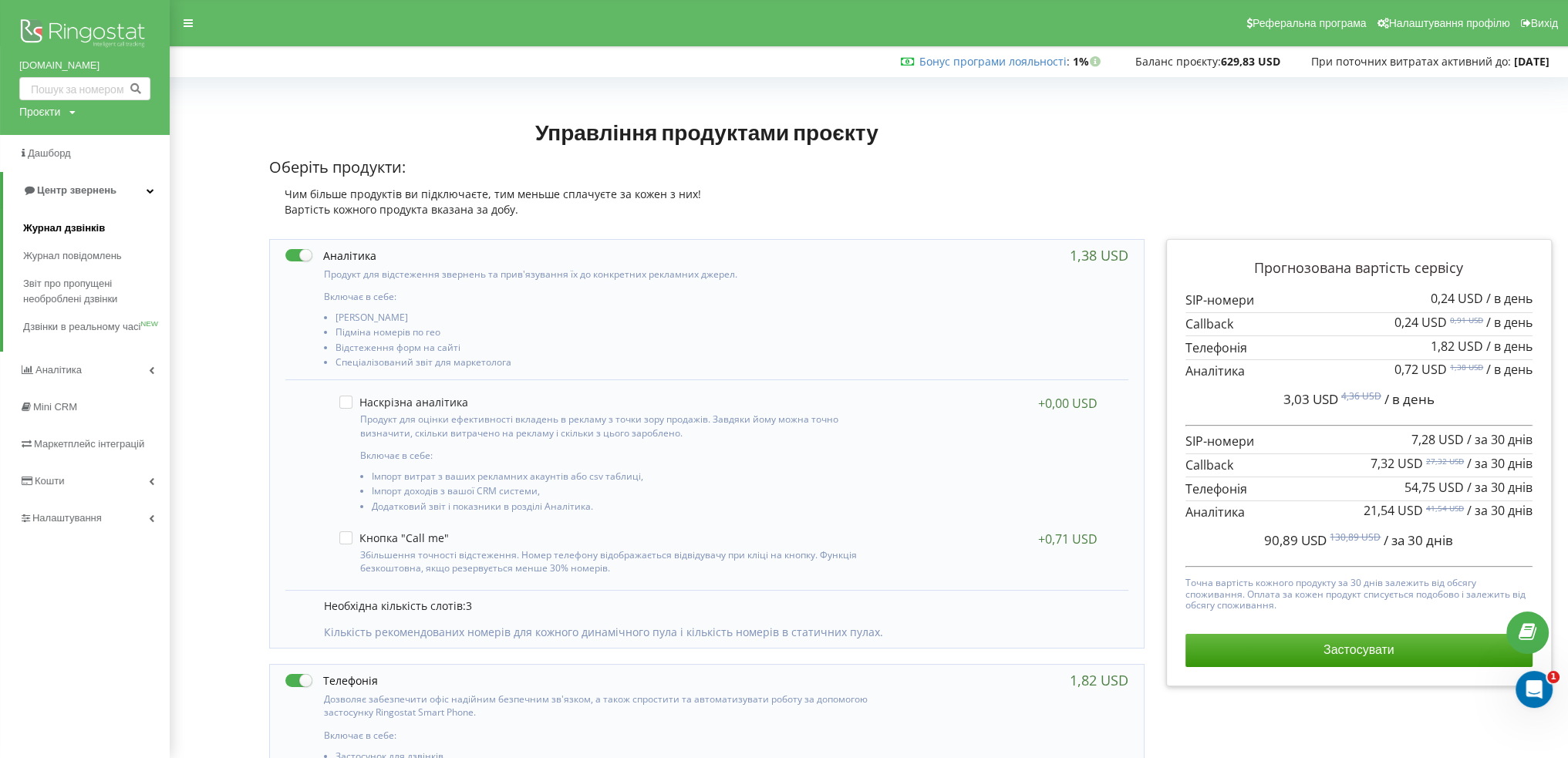
click at [77, 231] on span "Журнал дзвінків" at bounding box center [64, 228] width 82 height 15
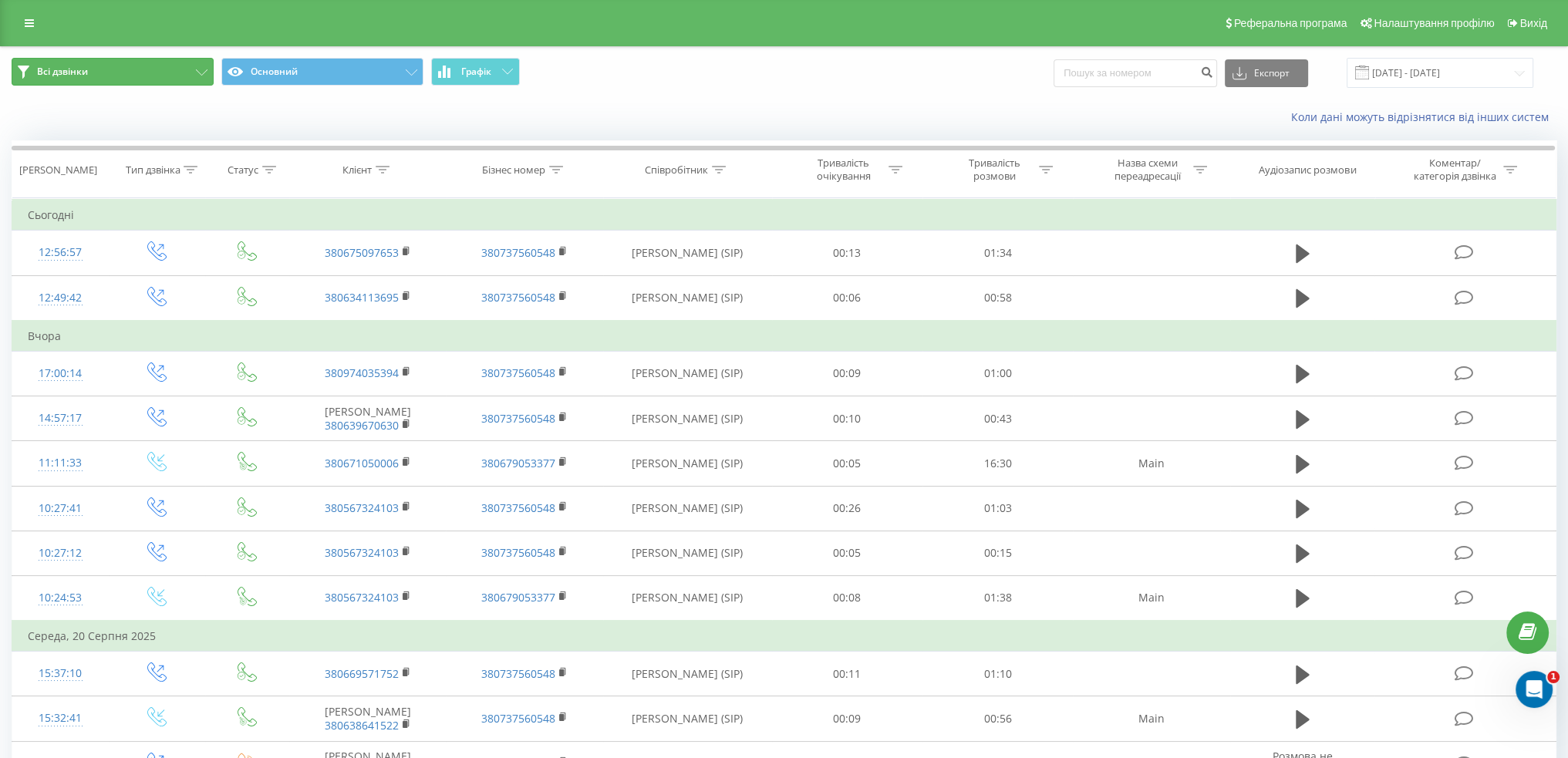
click at [194, 70] on button "Всі дзвінки" at bounding box center [112, 72] width 202 height 28
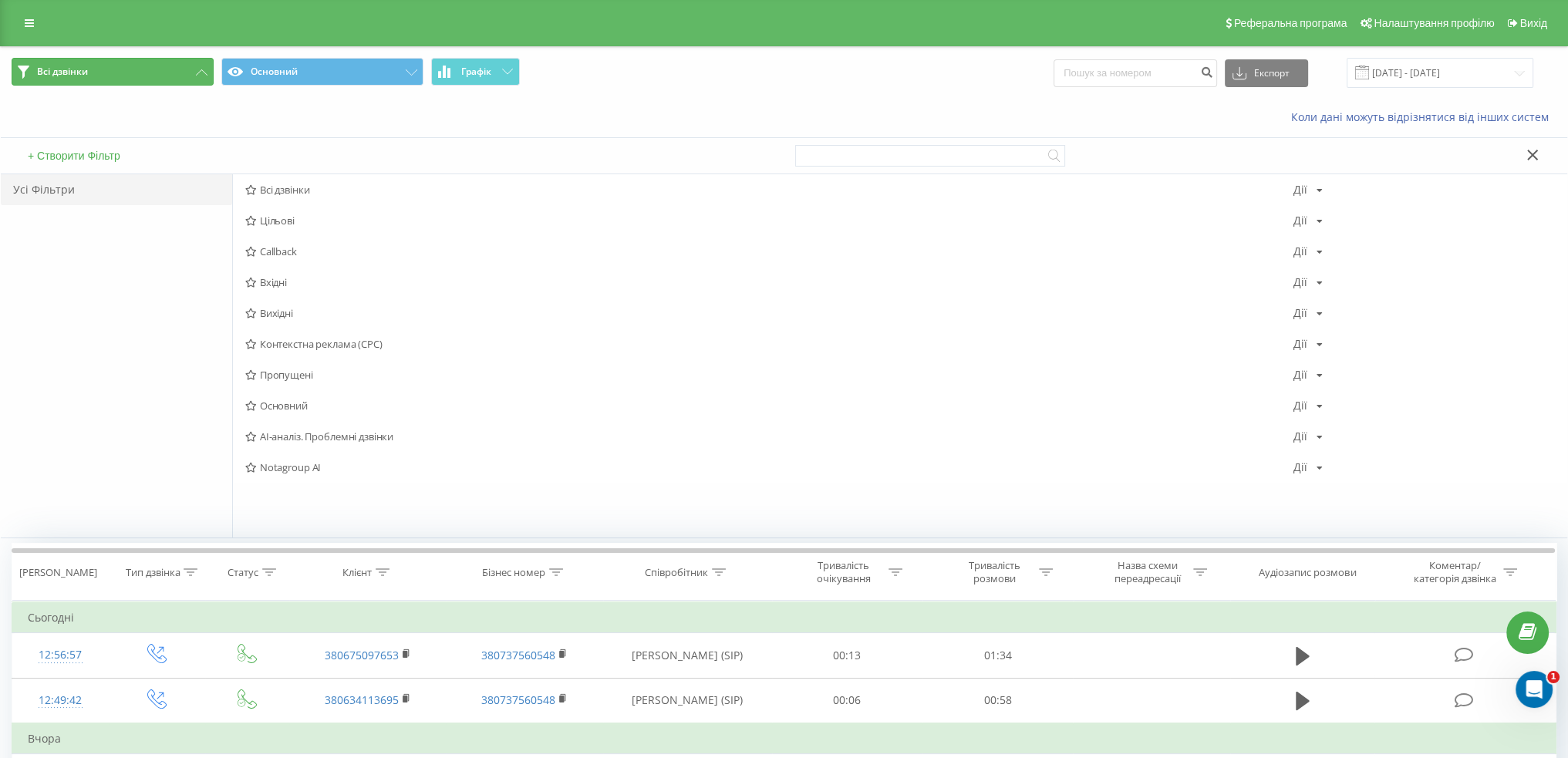
click at [194, 70] on button "Всі дзвінки" at bounding box center [112, 72] width 202 height 28
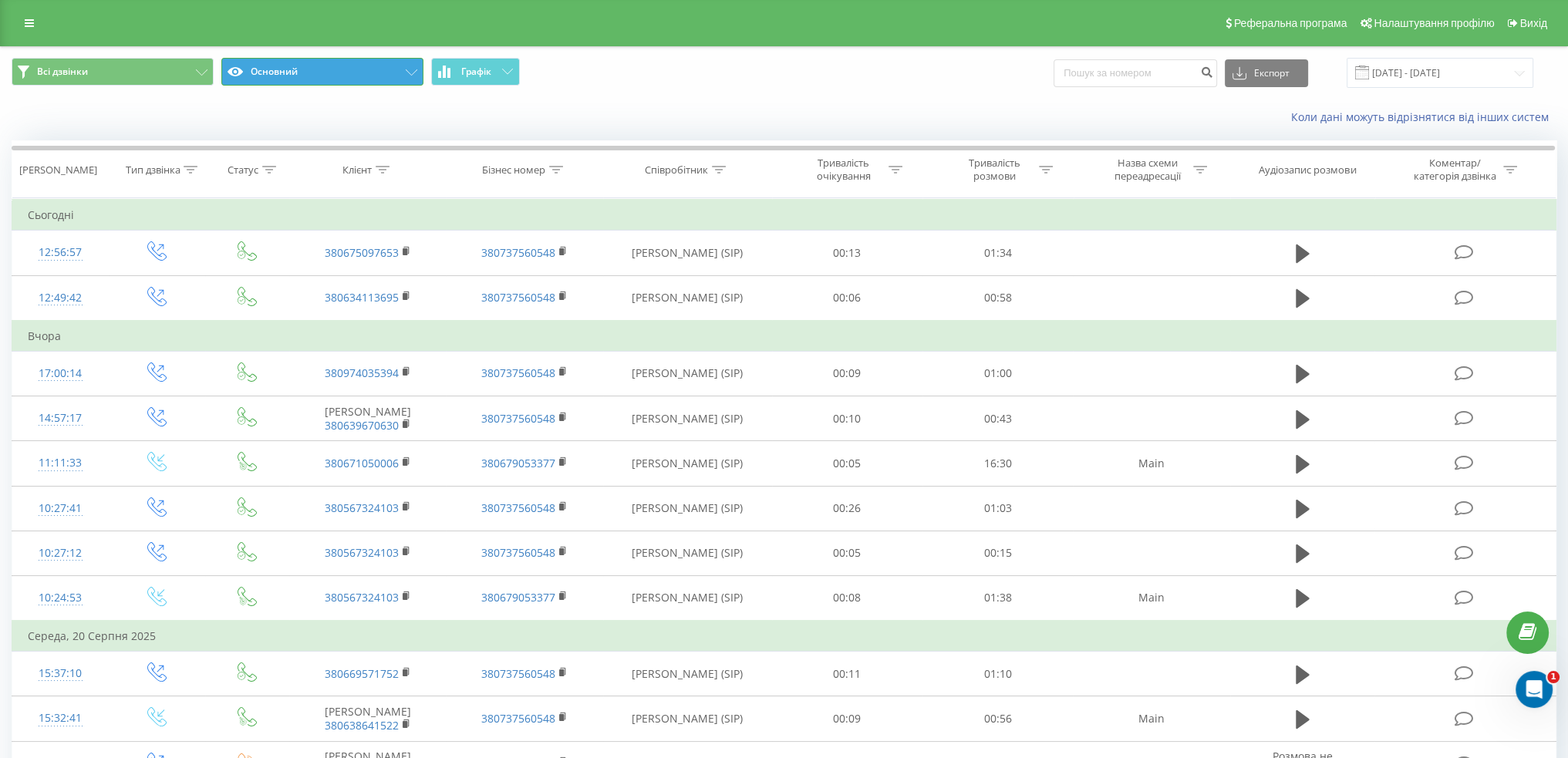
click at [362, 70] on button "Основний" at bounding box center [322, 72] width 202 height 28
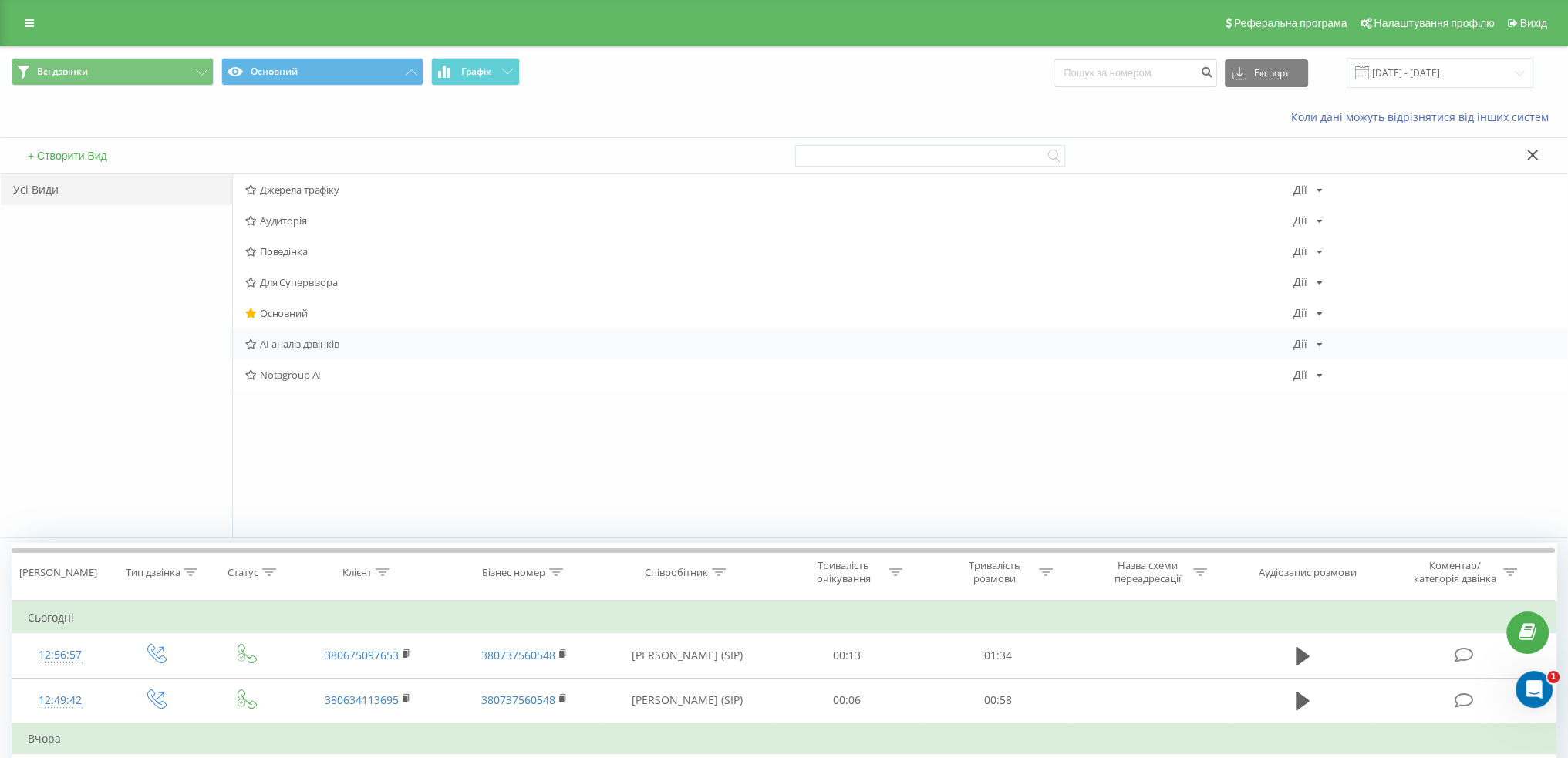
click at [312, 345] on span "AI-аналіз дзвінків" at bounding box center [769, 343] width 1047 height 11
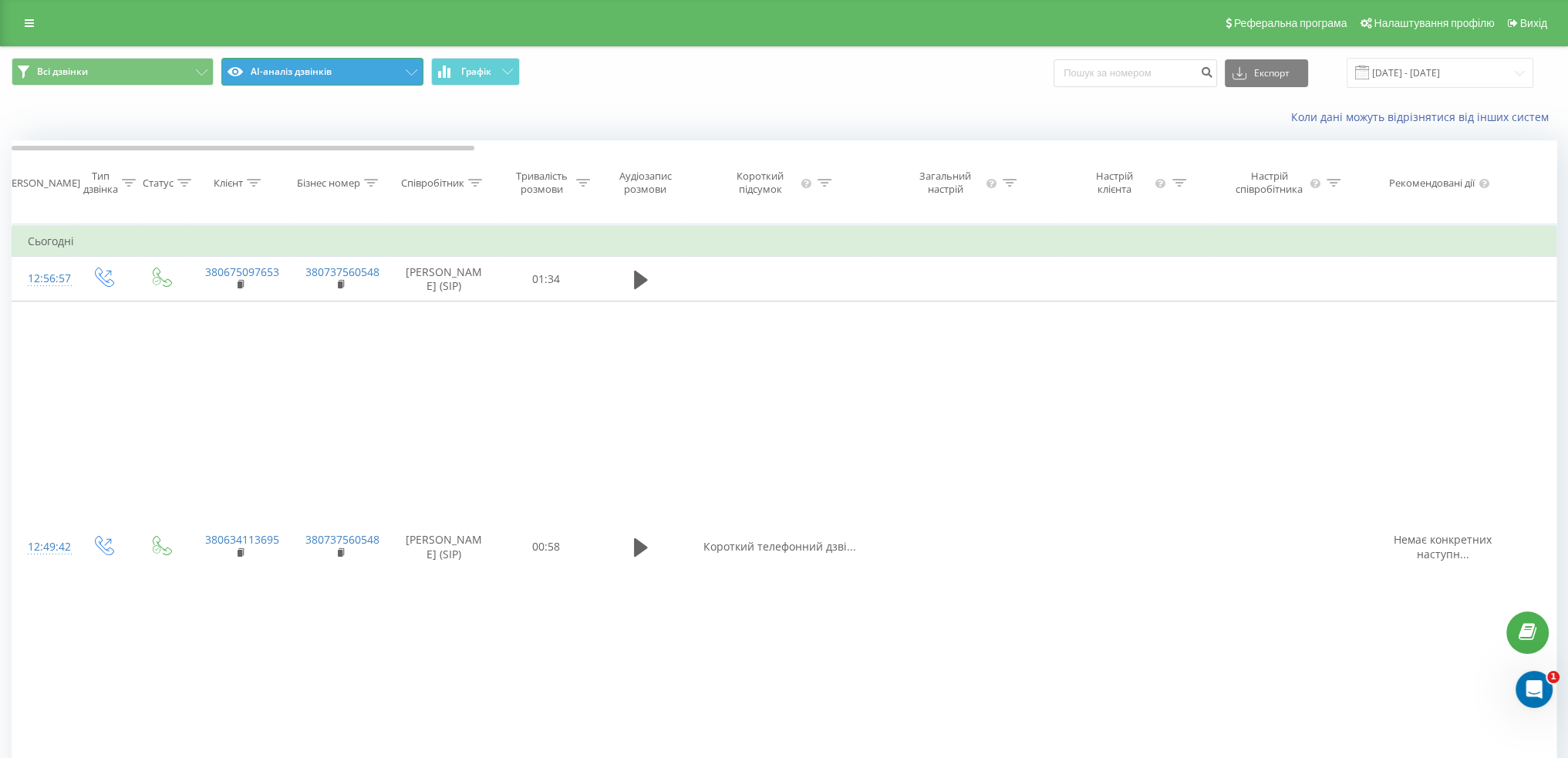
click at [374, 73] on button "AI-аналіз дзвінків" at bounding box center [322, 72] width 202 height 28
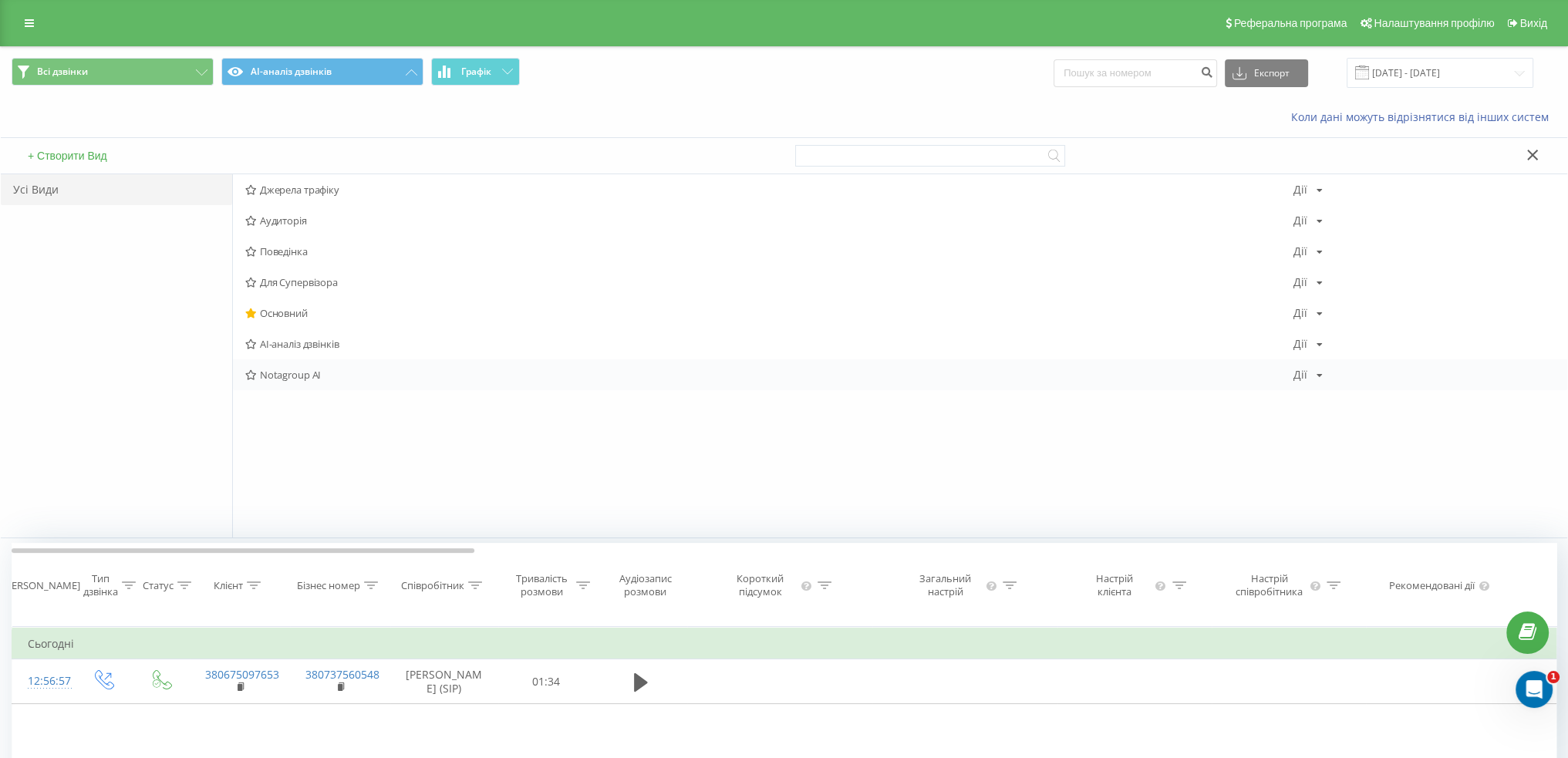
click at [284, 379] on span "Notagroup AI" at bounding box center [769, 374] width 1047 height 11
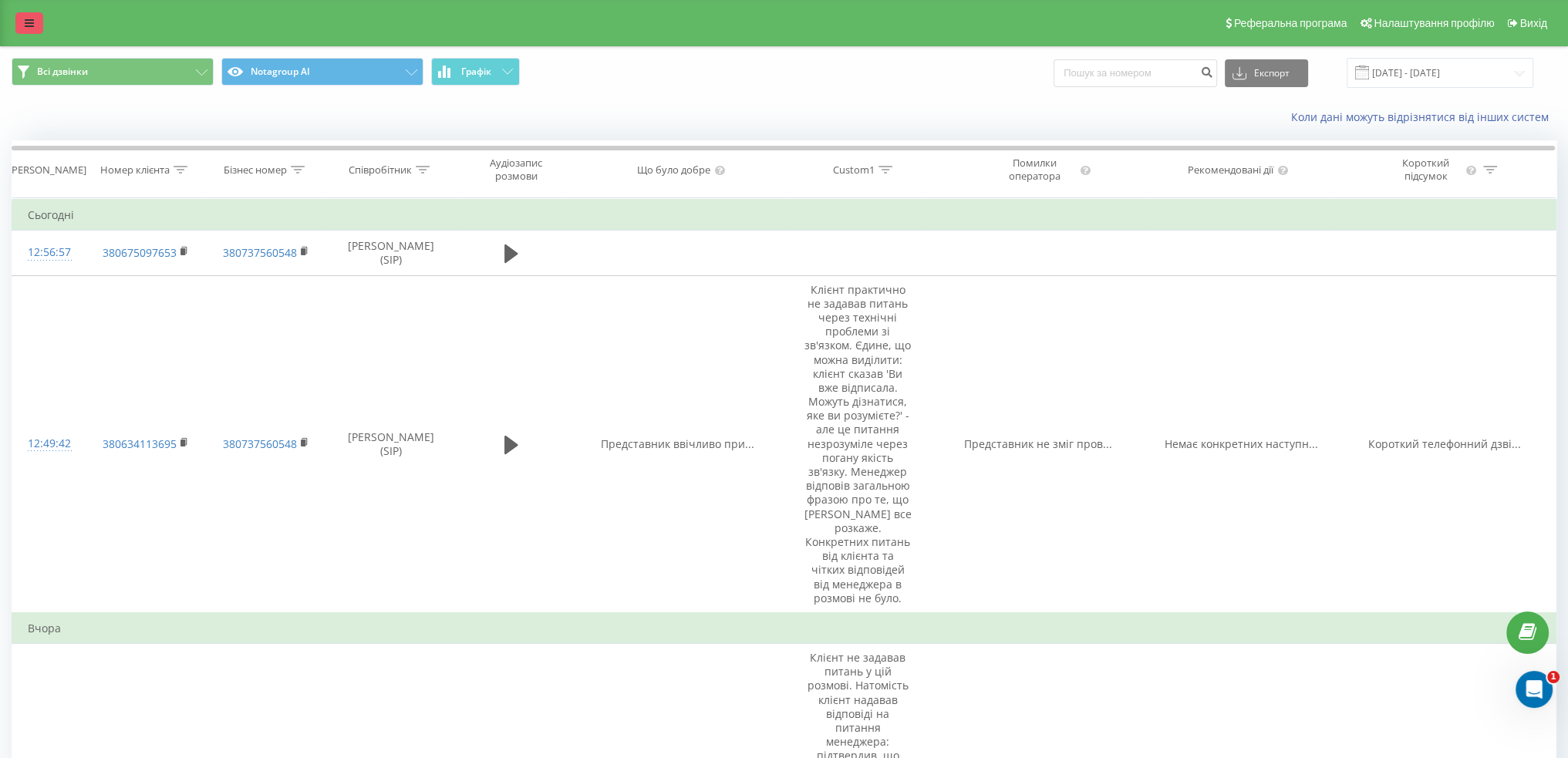
click at [37, 19] on link at bounding box center [29, 23] width 28 height 21
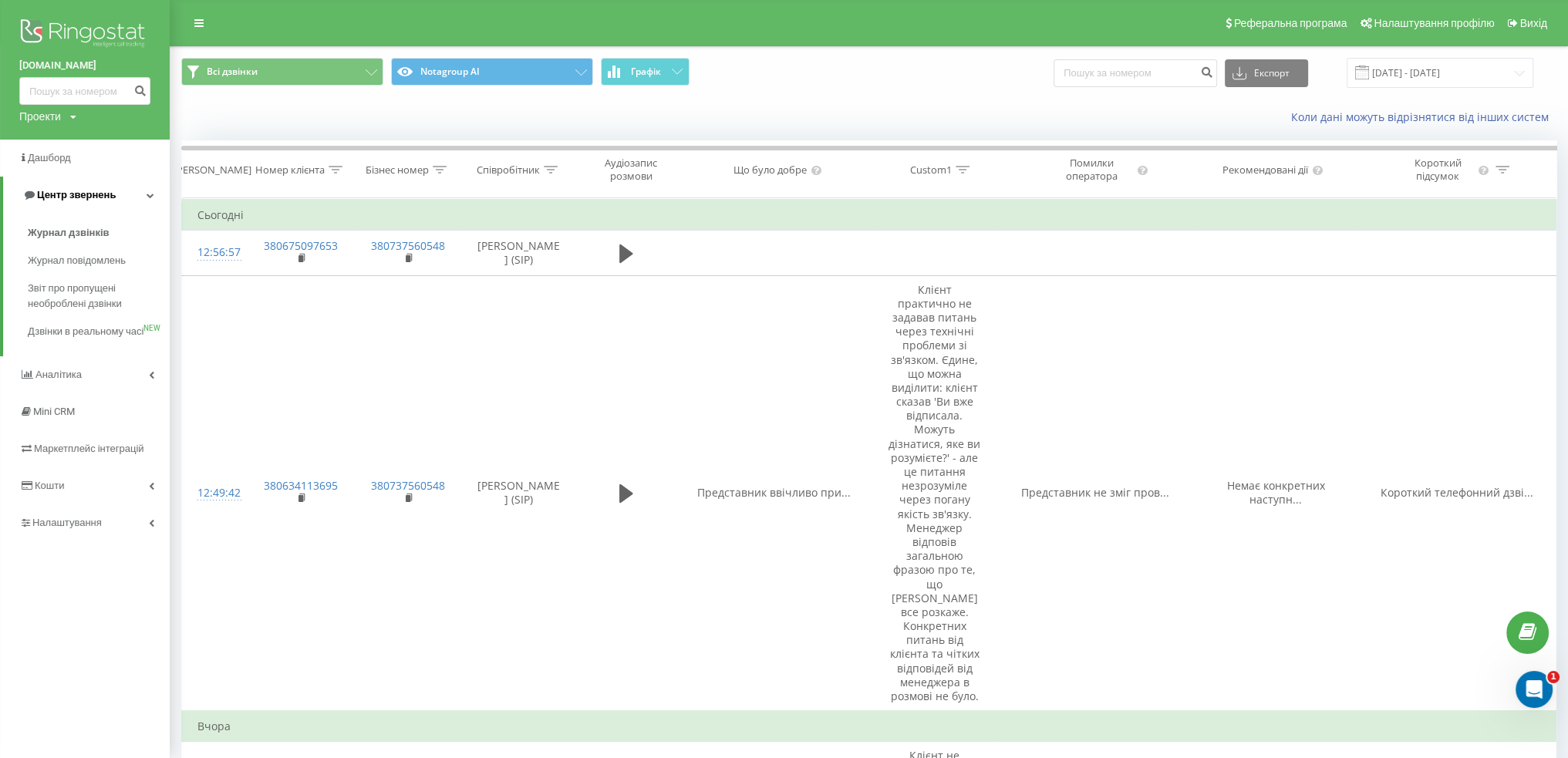
click at [147, 194] on icon at bounding box center [151, 195] width 8 height 8
click at [150, 194] on icon at bounding box center [152, 195] width 6 height 8
